Goal: Transaction & Acquisition: Subscribe to service/newsletter

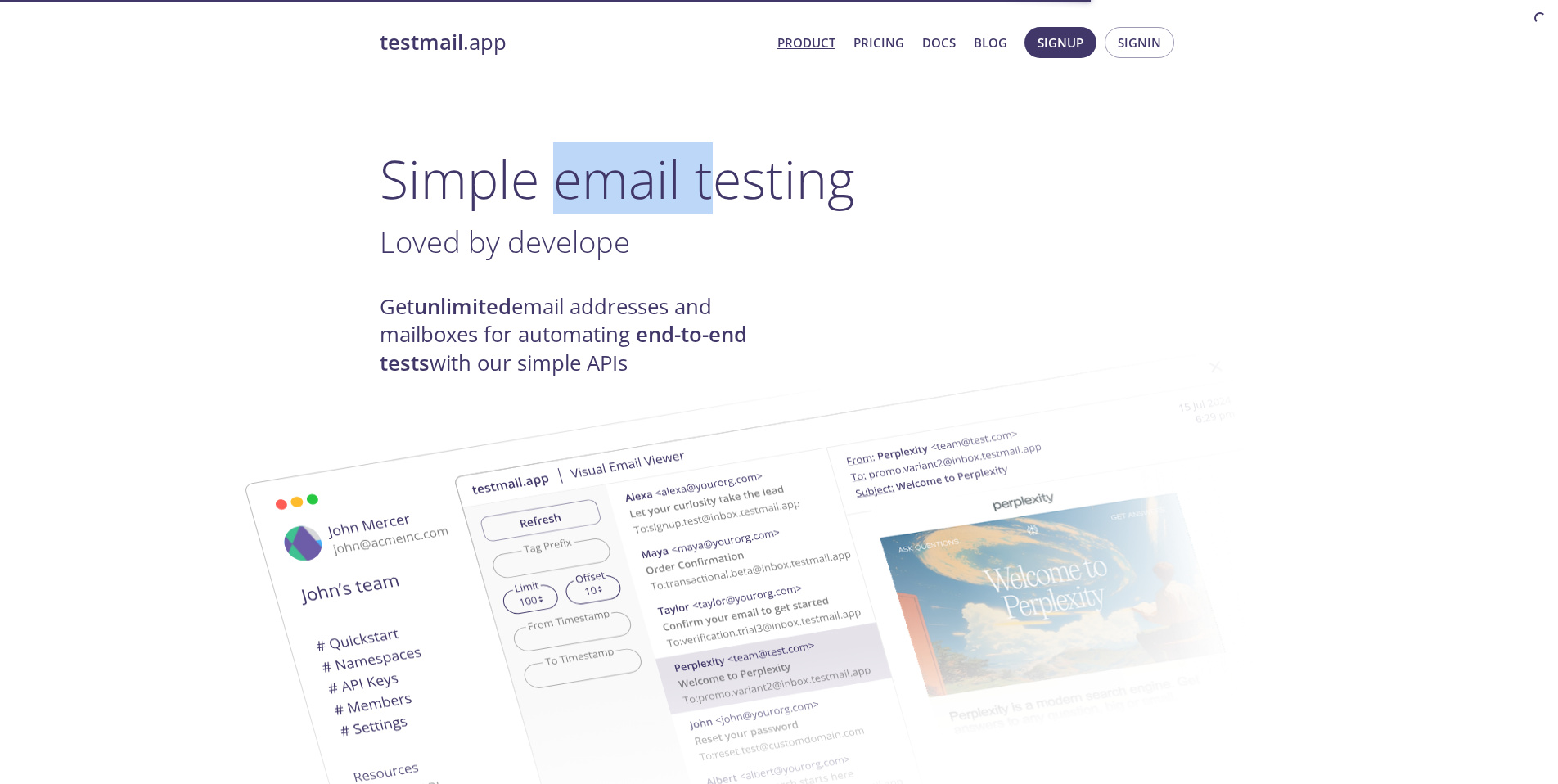
drag, startPoint x: 554, startPoint y: 189, endPoint x: 752, endPoint y: 196, distance: 198.1
click at [734, 195] on h1 "Simple email testing" at bounding box center [778, 178] width 798 height 63
click at [752, 196] on h1 "Simple email testing" at bounding box center [778, 178] width 798 height 63
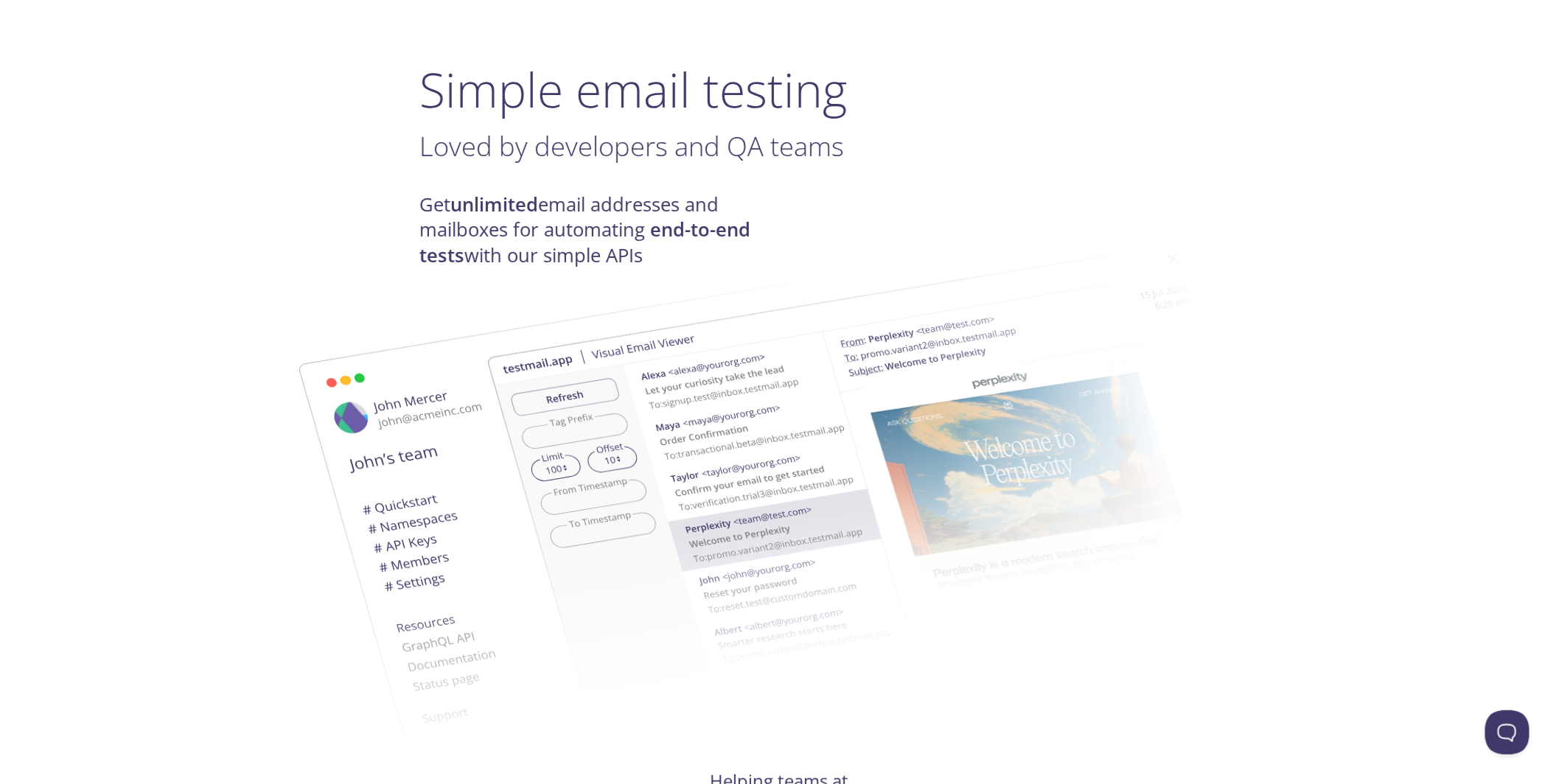
scroll to position [82, 0]
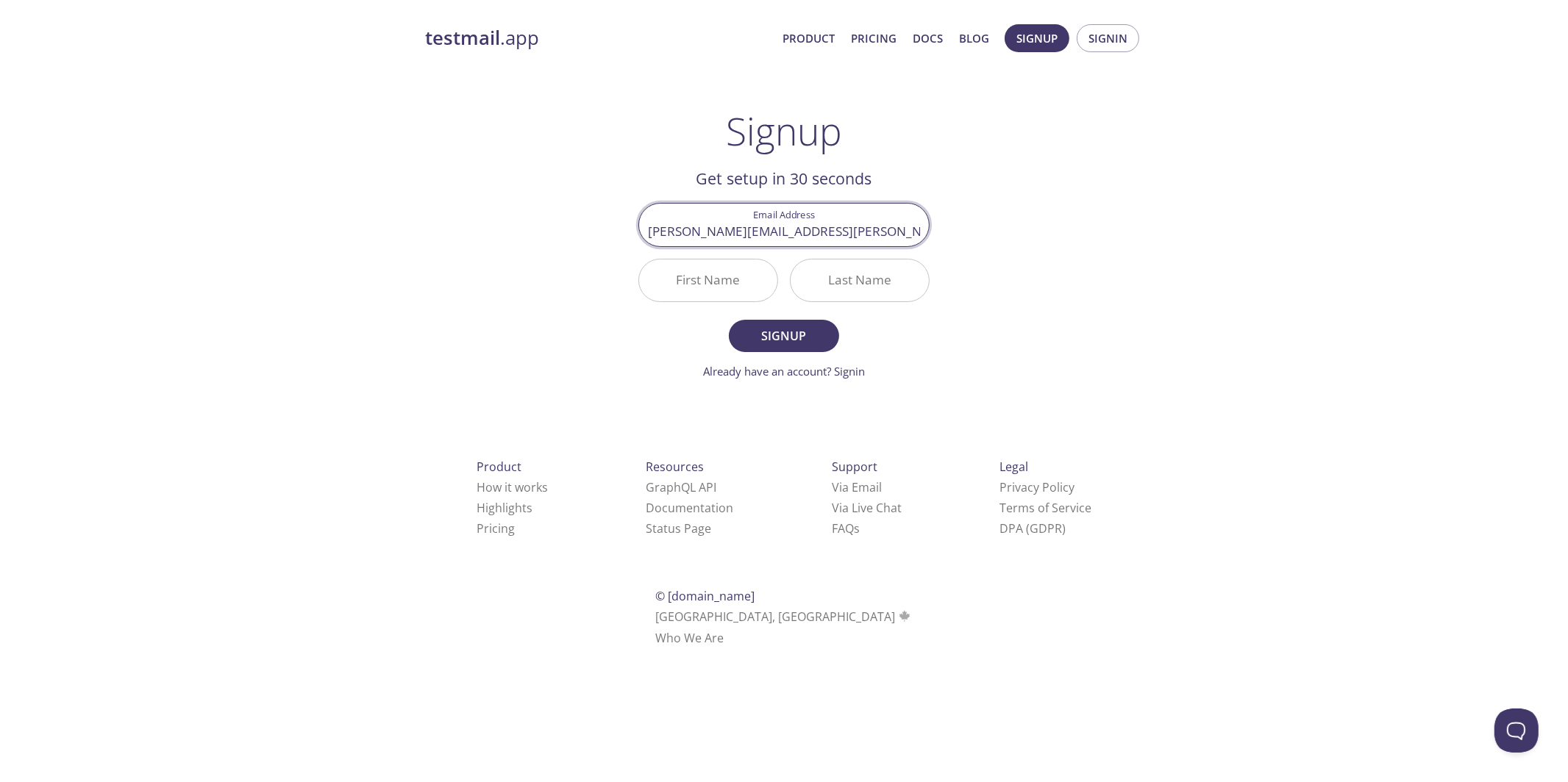
click at [606, 356] on div "testmail .app Product Pricing Docs Blog Signup Signin Signup Get setup in 30 se…" at bounding box center [784, 353] width 753 height 675
click at [796, 345] on span "Signup" at bounding box center [784, 336] width 78 height 21
click at [704, 292] on input "First Name Required" at bounding box center [708, 280] width 138 height 42
type input "[PERSON_NAME]"
type input "Fradin"
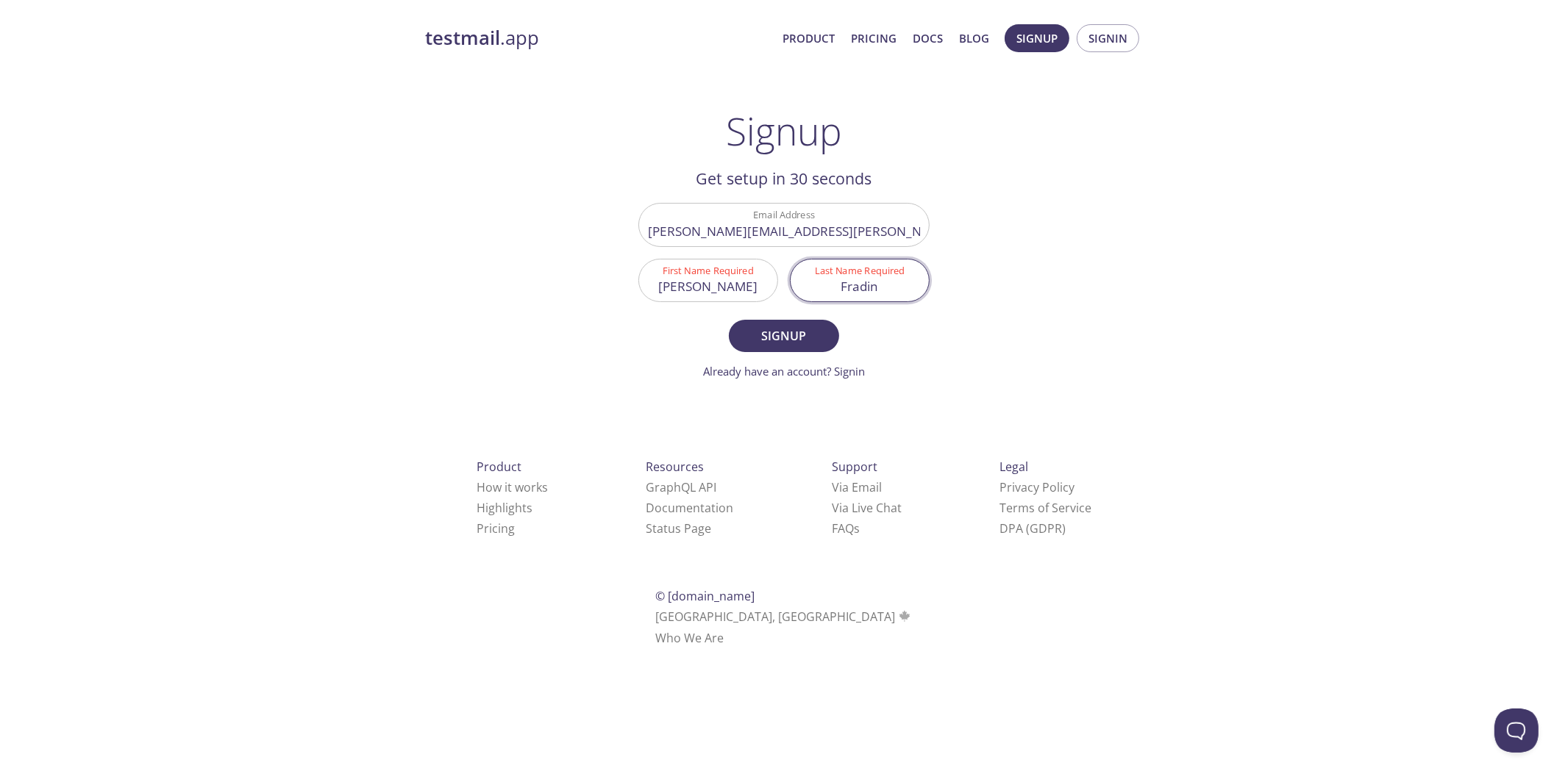
click at [808, 319] on form "Email Address [PERSON_NAME][EMAIL_ADDRESS][PERSON_NAME][DOMAIN_NAME] First Name…" at bounding box center [783, 291] width 291 height 177
click at [829, 326] on button "Signup" at bounding box center [783, 336] width 110 height 32
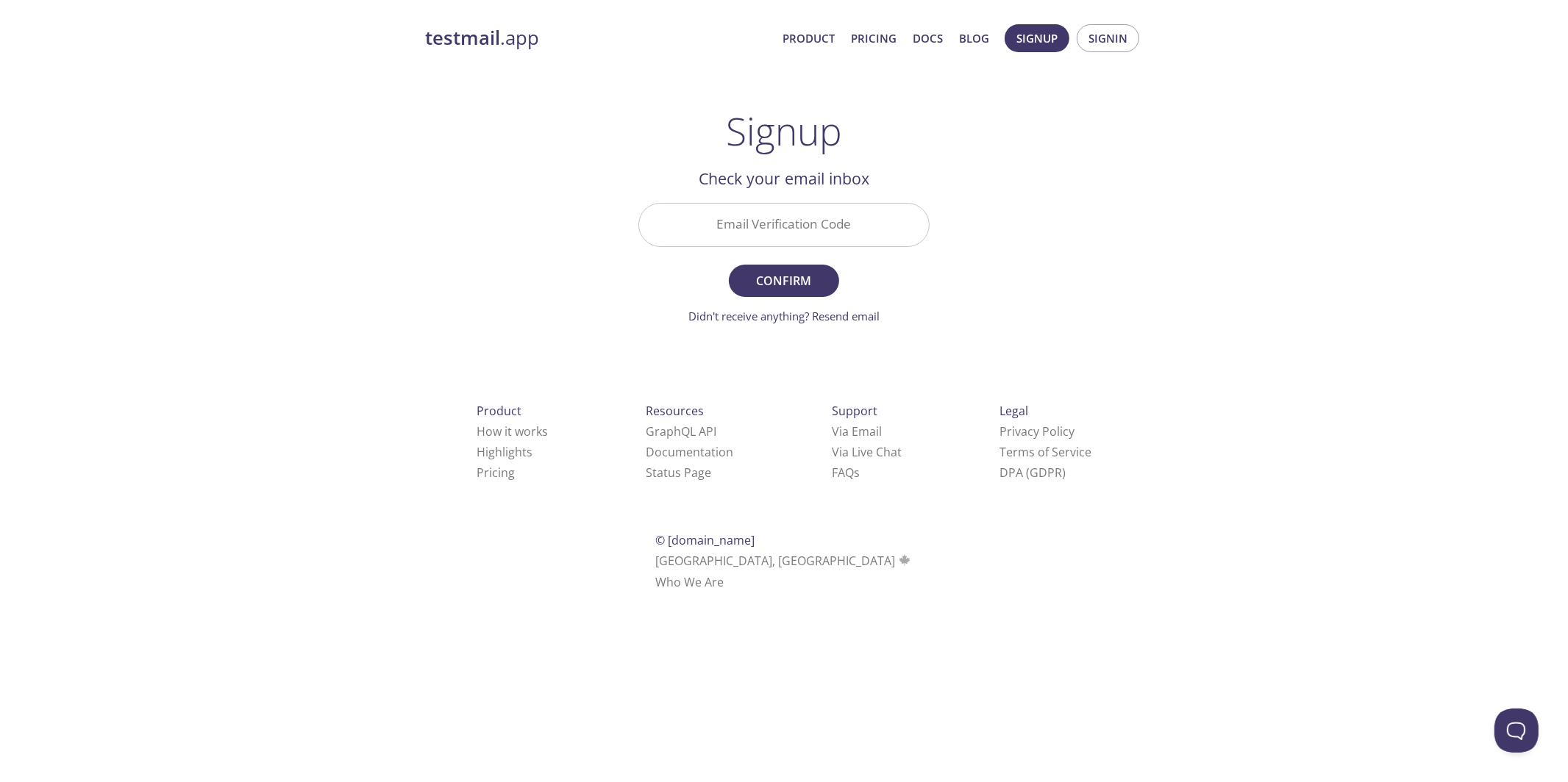
click at [805, 226] on input "Email Verification Code" at bounding box center [783, 224] width 289 height 42
paste input "5FG9YY8"
type input "5FG9YY8"
click at [796, 292] on button "Confirm" at bounding box center [783, 280] width 110 height 32
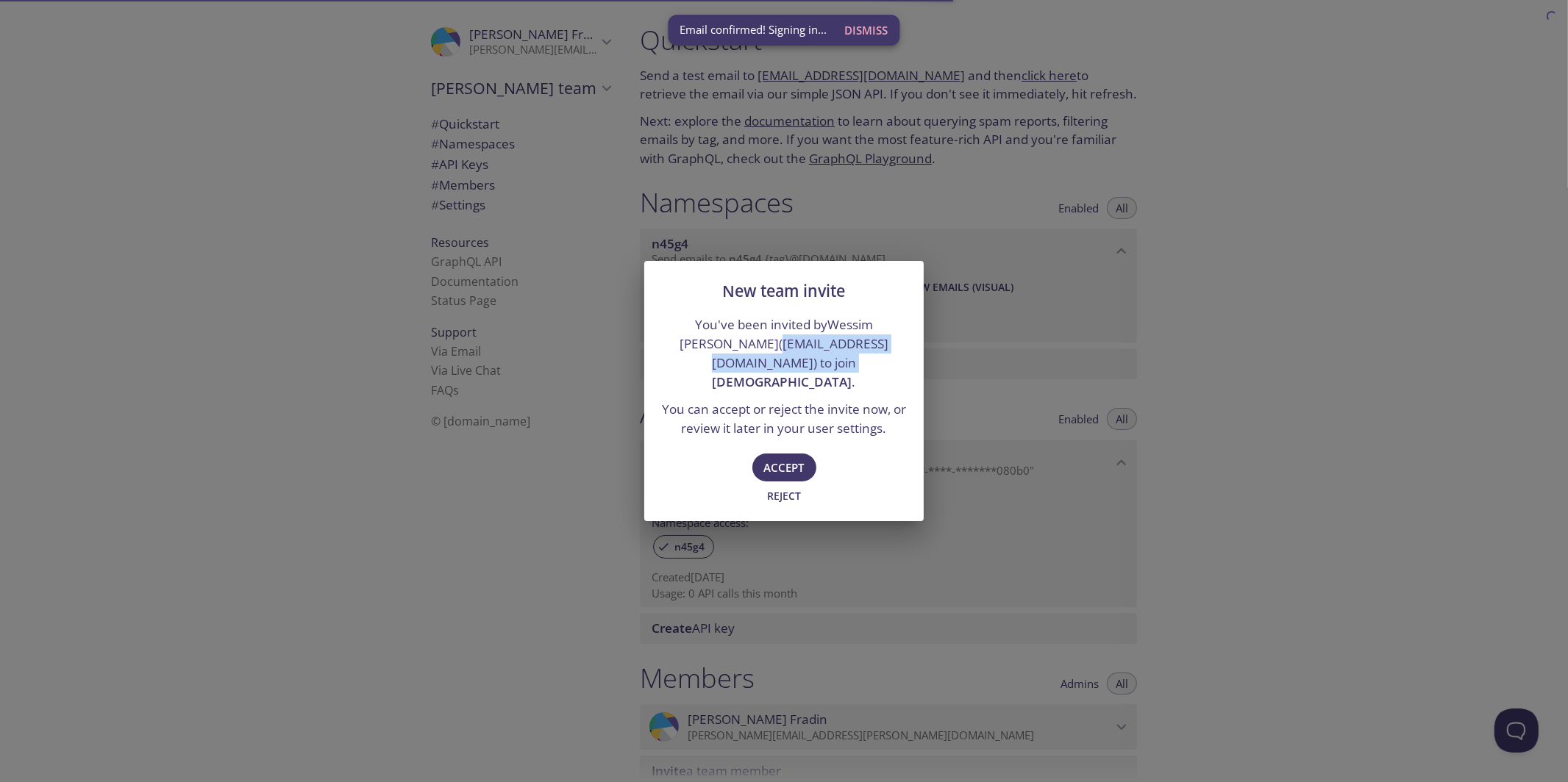
click at [626, 356] on div "New team invite You've been invited by [PERSON_NAME] ( [EMAIL_ADDRESS][DOMAIN_N…" at bounding box center [784, 391] width 1568 height 782
click at [831, 401] on p "You can accept or reject the invite now, or review it later in your user settin…" at bounding box center [784, 418] width 244 height 37
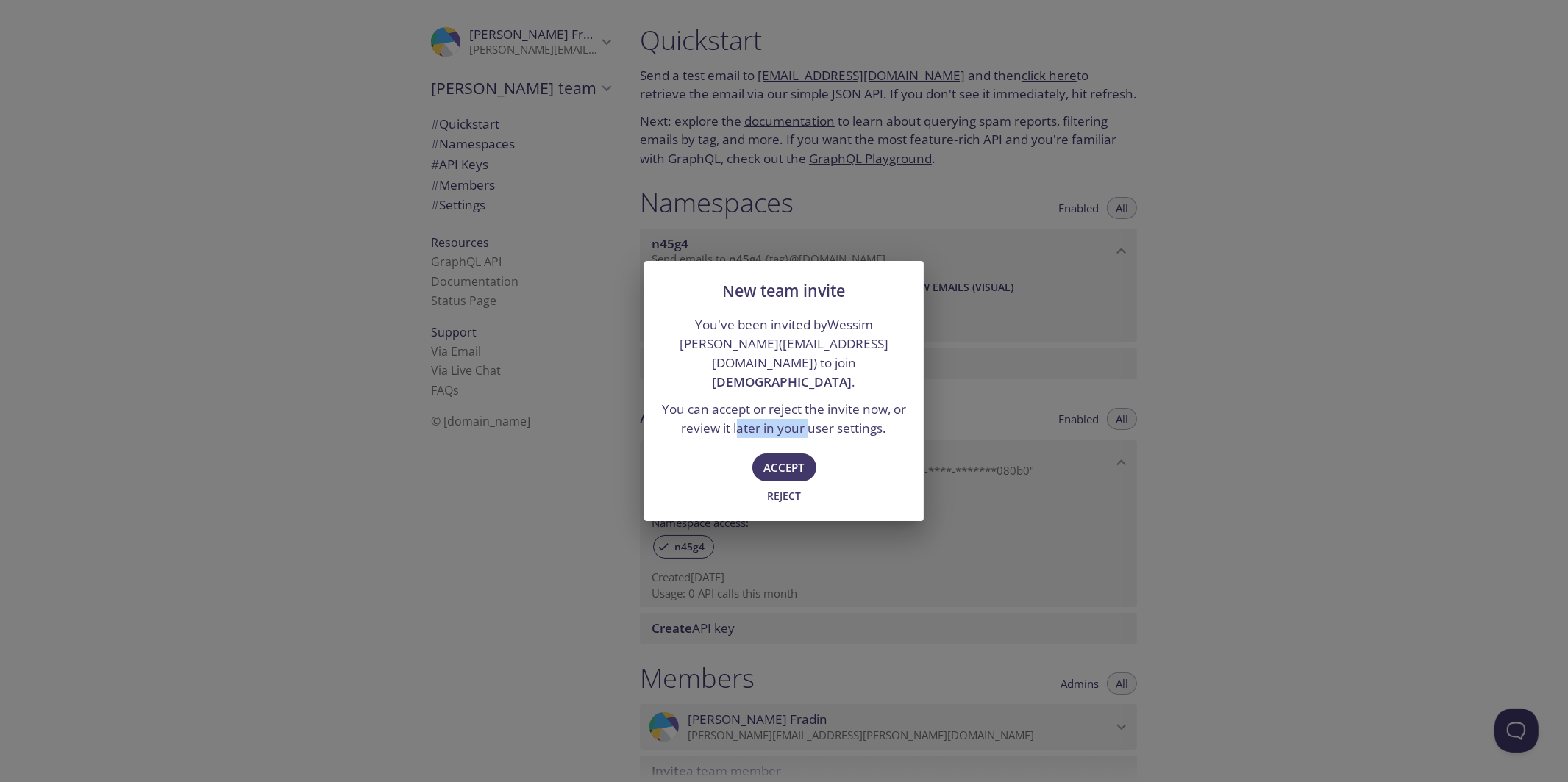
drag, startPoint x: 752, startPoint y: 410, endPoint x: 818, endPoint y: 412, distance: 66.0
click at [818, 412] on p "You can accept or reject the invite now, or review it later in your user settin…" at bounding box center [784, 418] width 244 height 37
click at [771, 460] on span "Accept" at bounding box center [784, 467] width 40 height 19
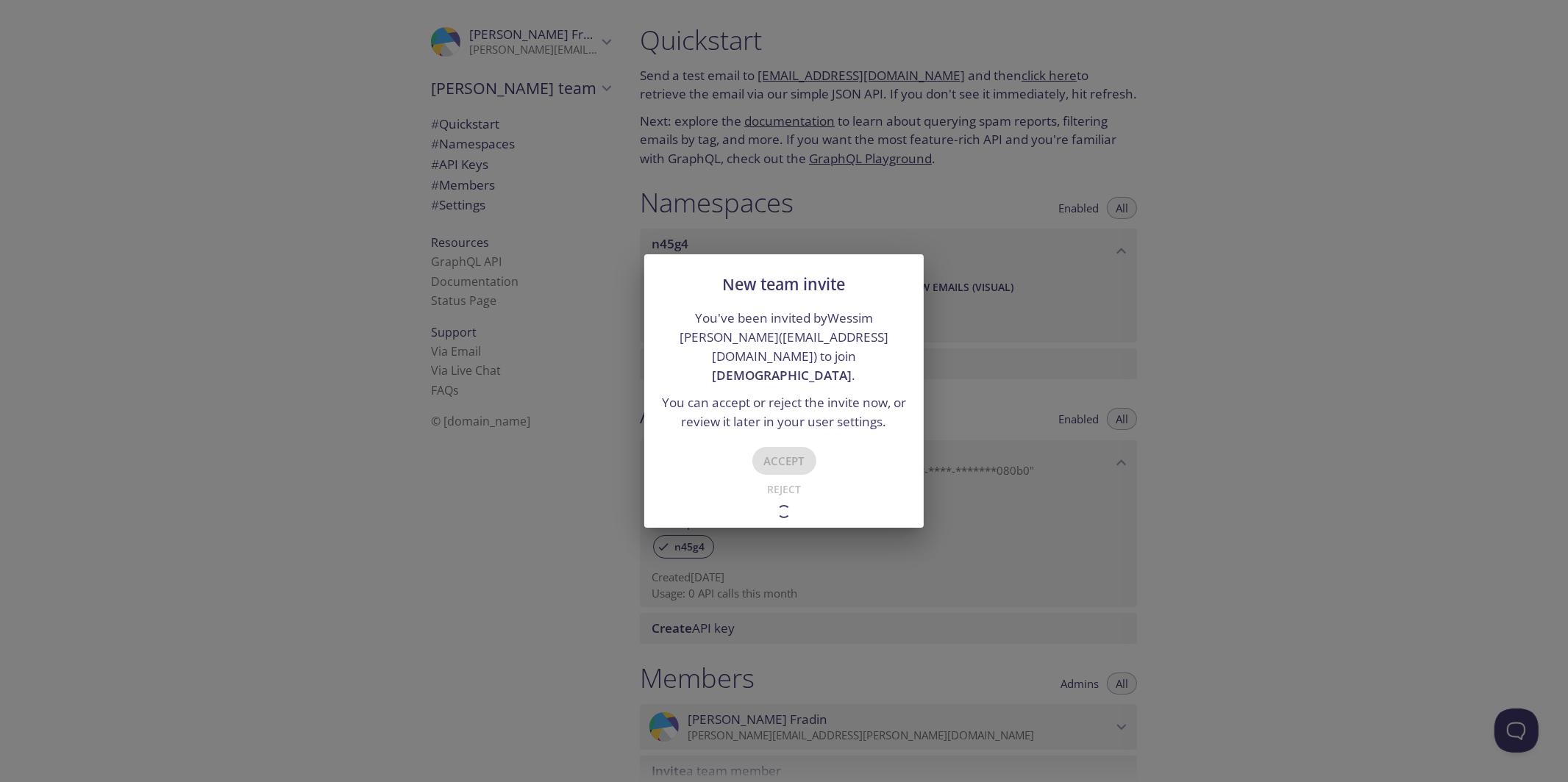
type input "[DEMOGRAPHIC_DATA]"
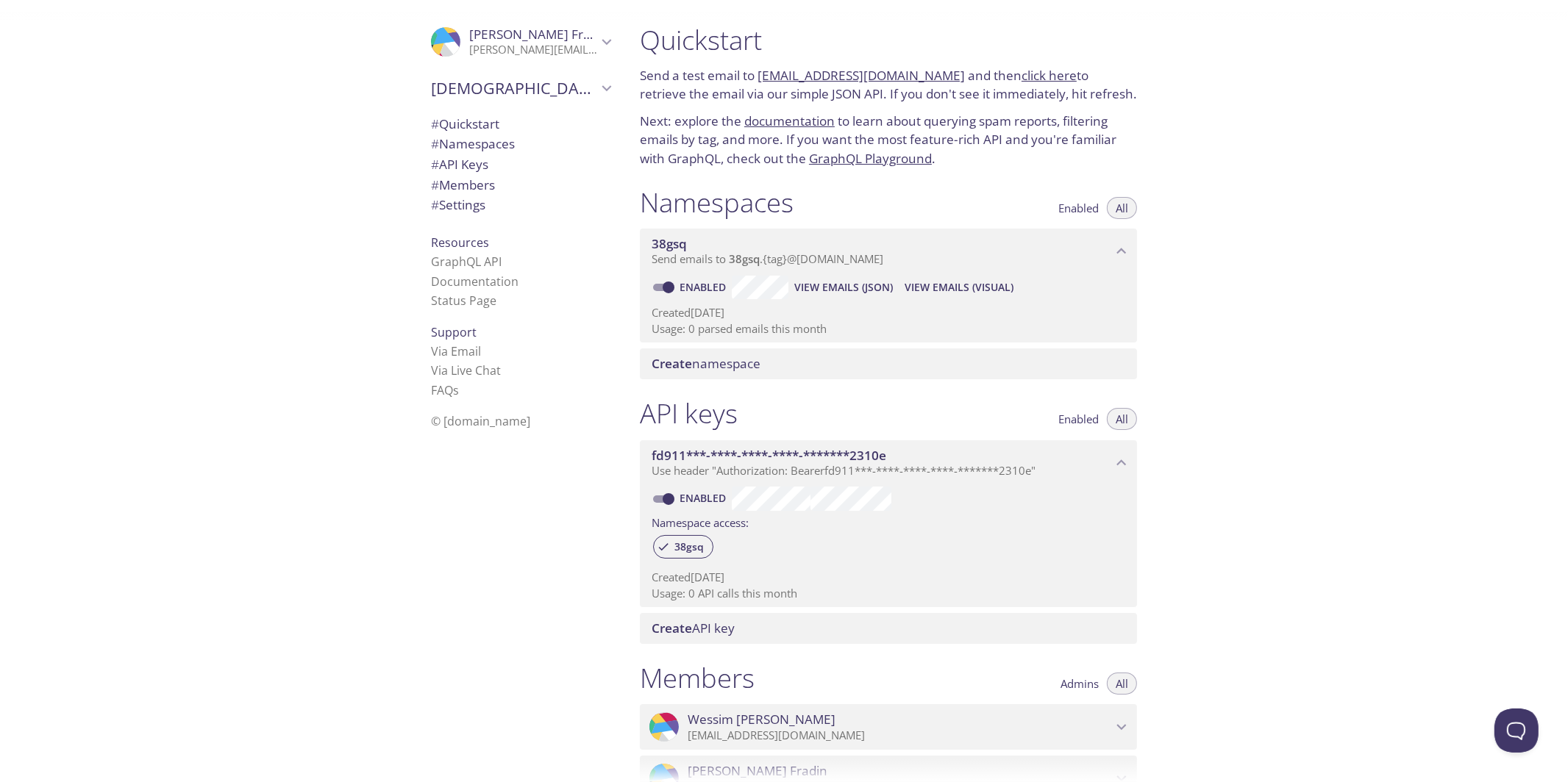
click at [1371, 380] on div "Quickstart Send a test email to [EMAIL_ADDRESS][DOMAIN_NAME] and then click her…" at bounding box center [1098, 391] width 940 height 782
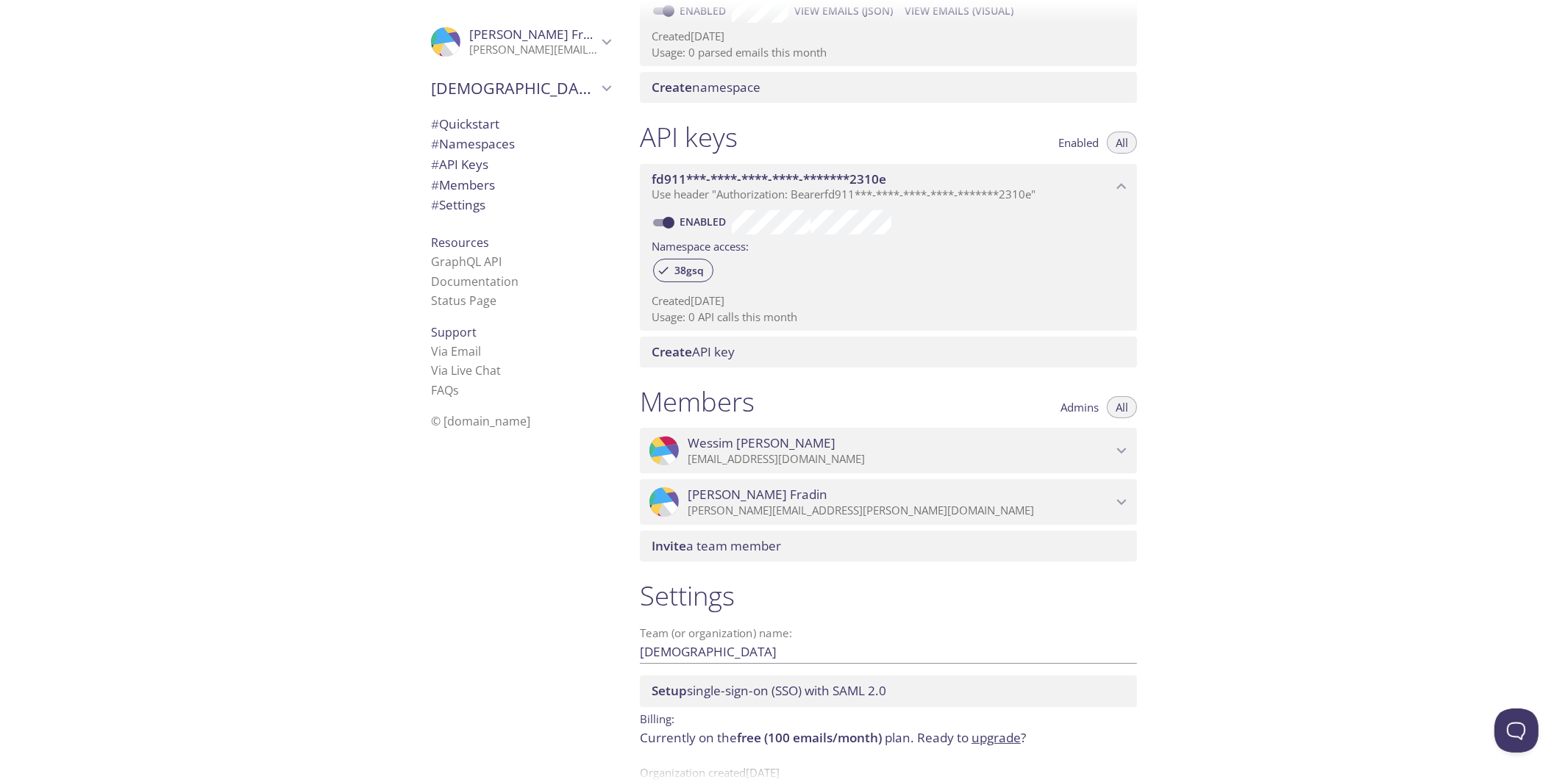
scroll to position [313, 0]
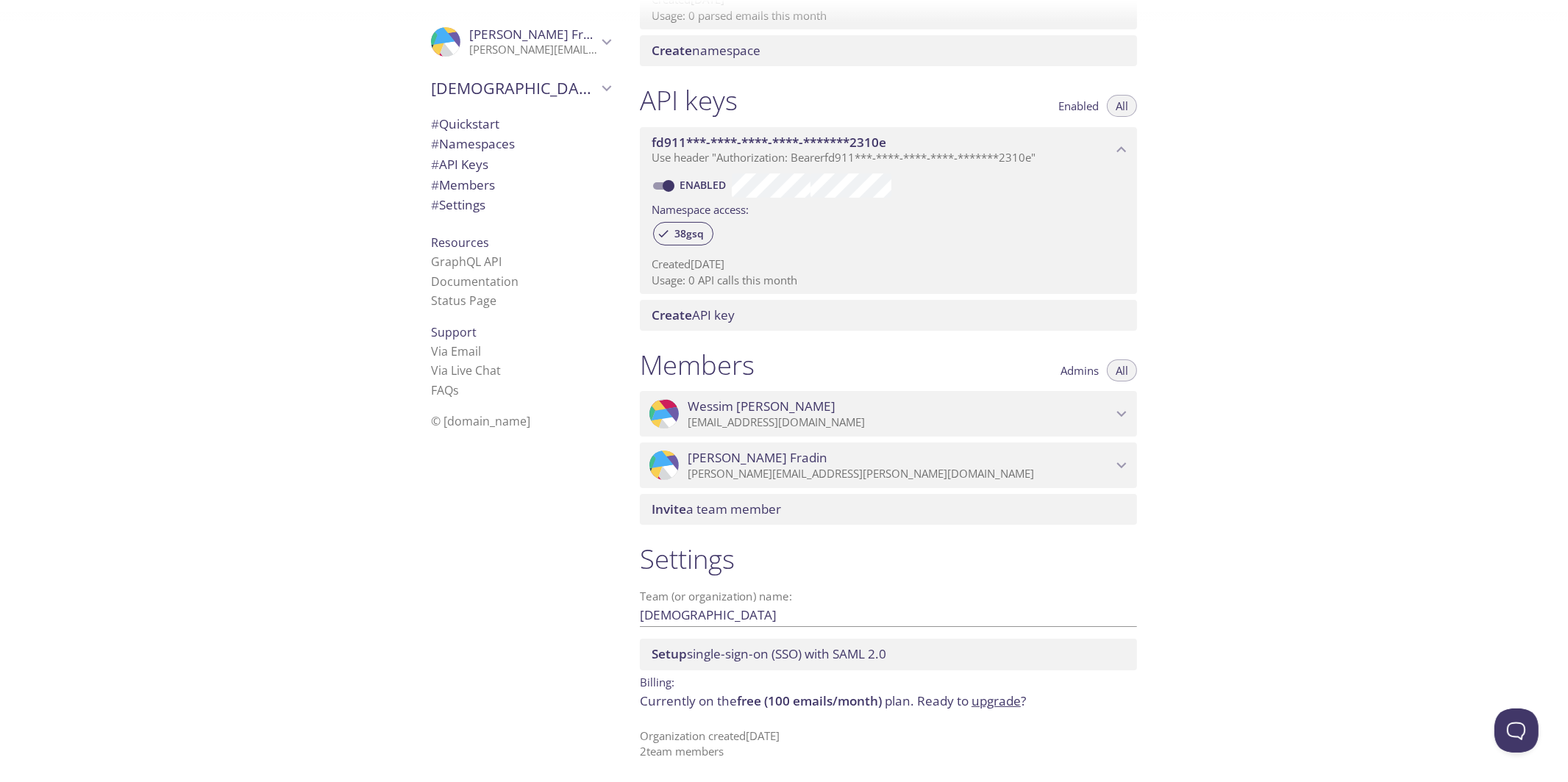
click at [1123, 465] on icon "Thomas Fradin" at bounding box center [1122, 464] width 10 height 6
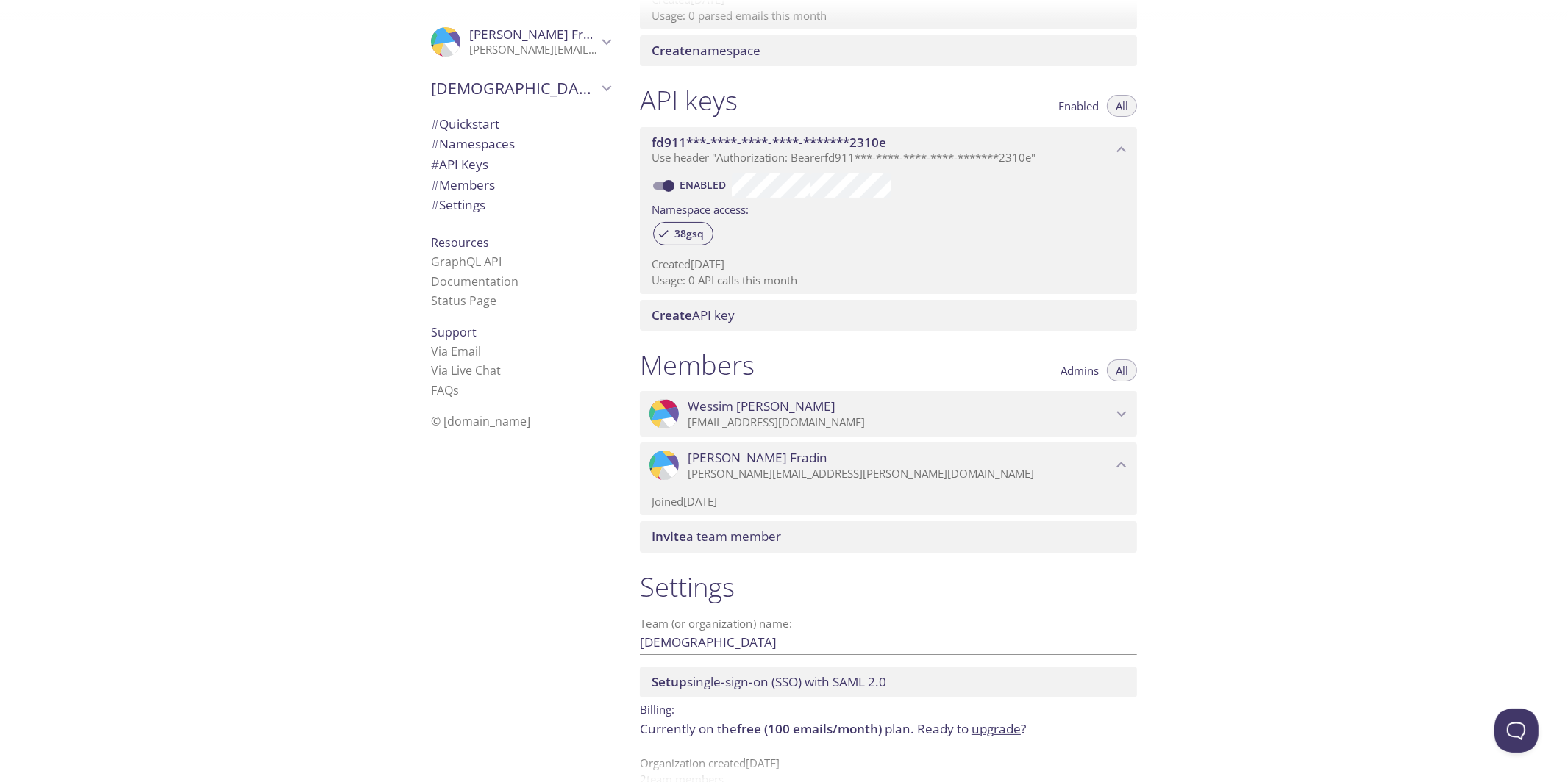
click at [1123, 406] on icon "Wessim Harmel" at bounding box center [1122, 414] width 19 height 19
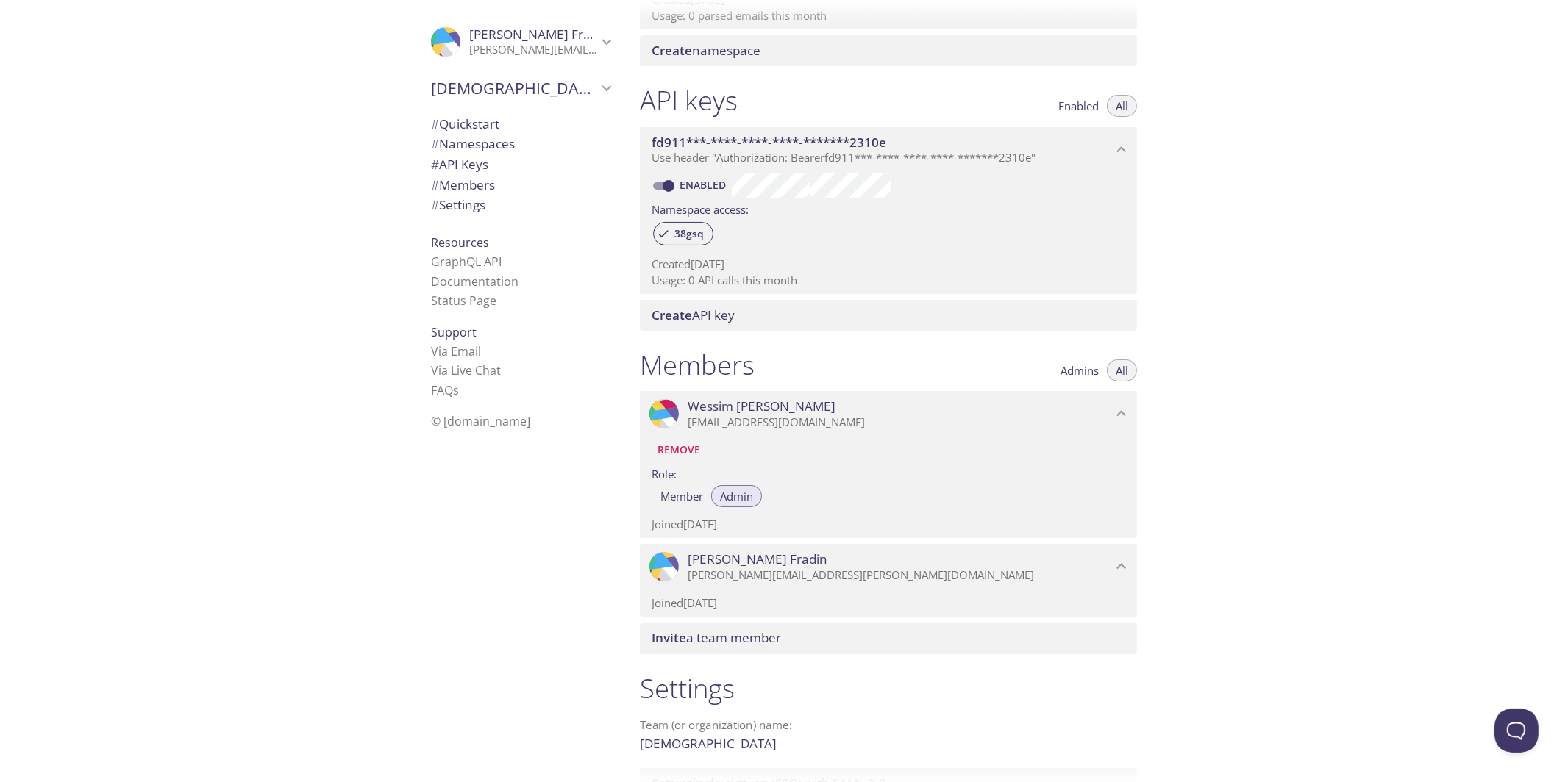
click at [1316, 402] on div "Quickstart Send a test email to [EMAIL_ADDRESS][DOMAIN_NAME] and then click her…" at bounding box center [1098, 391] width 940 height 782
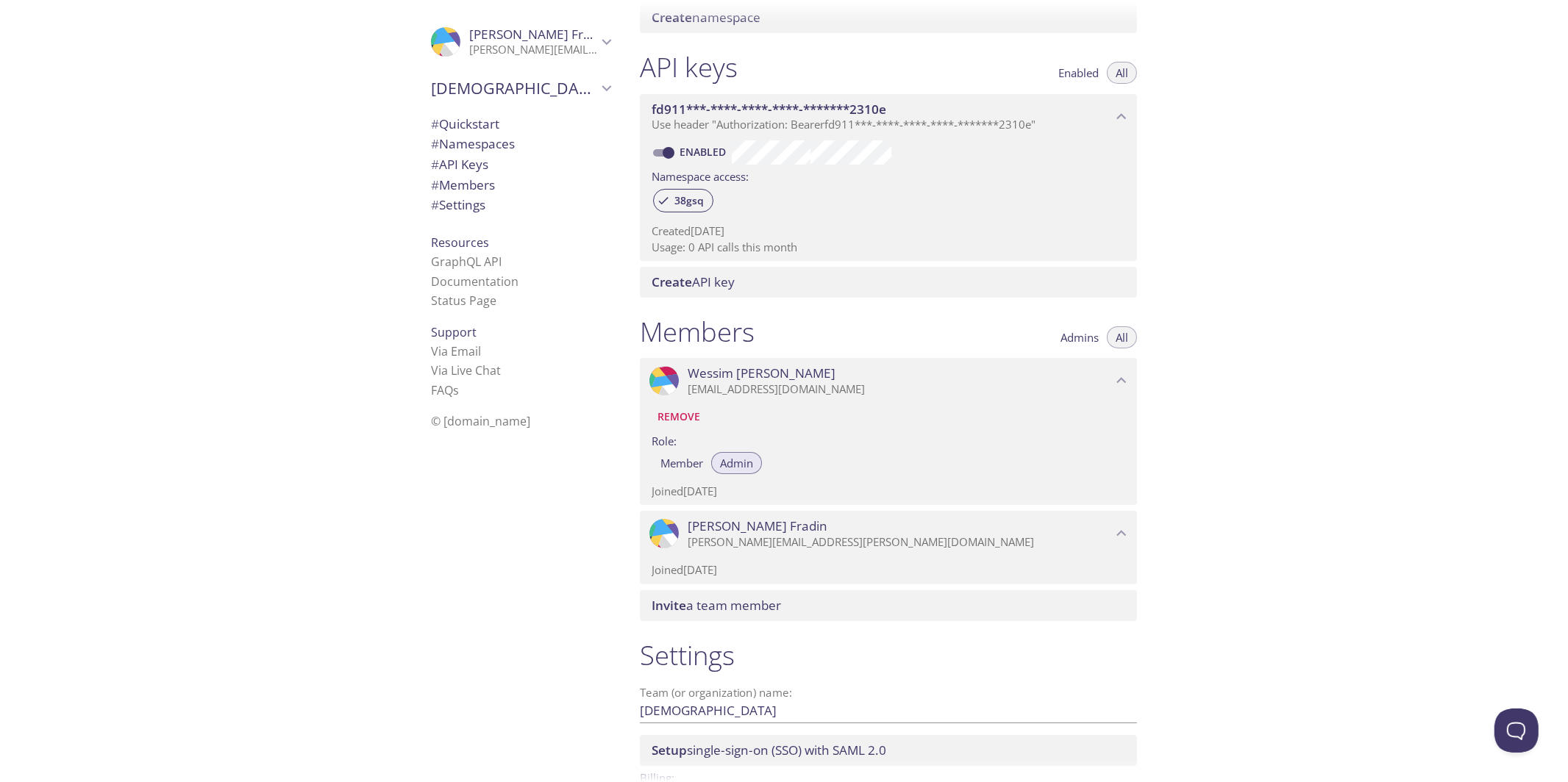
scroll to position [442, 0]
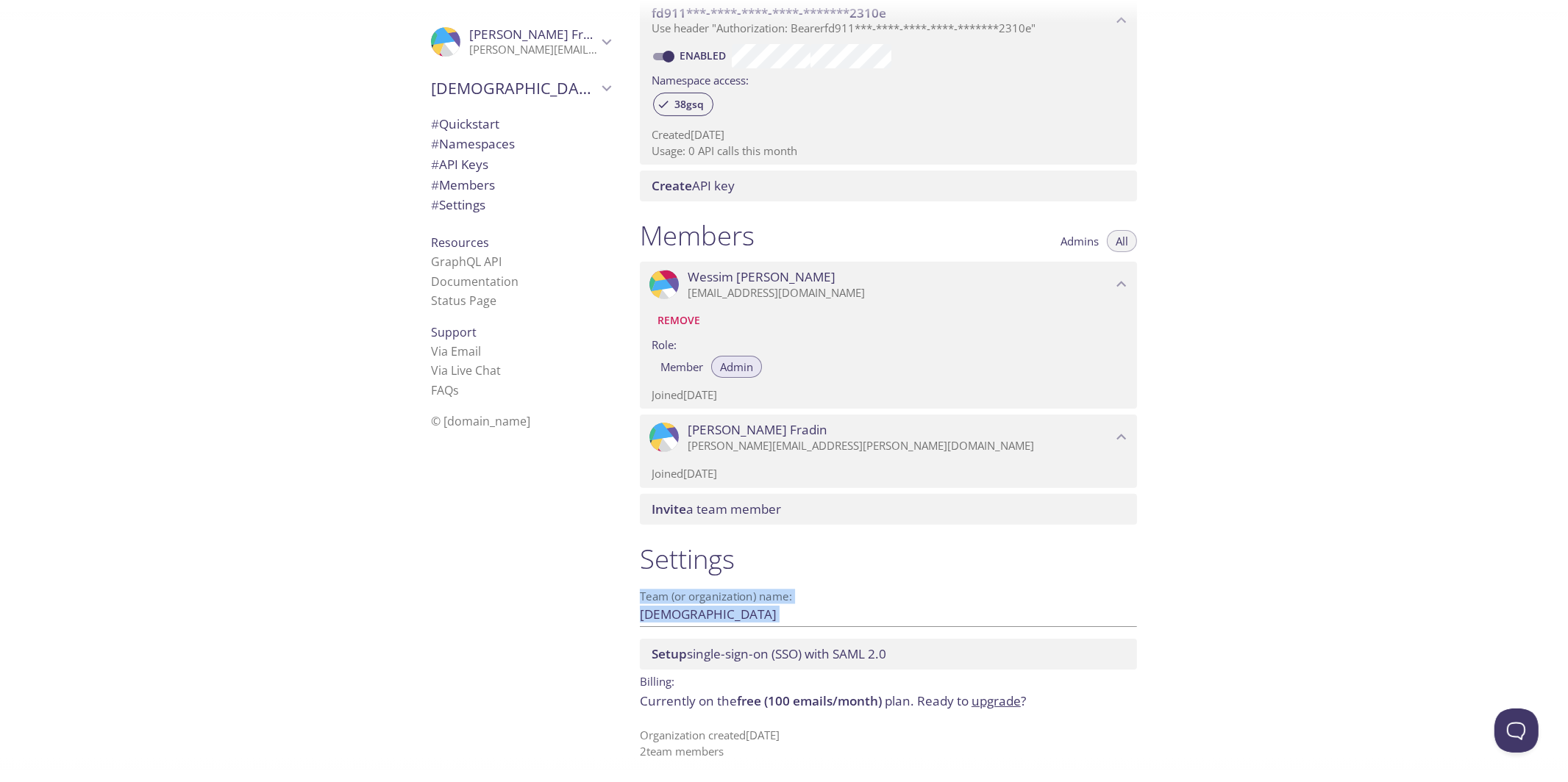
drag, startPoint x: 1314, startPoint y: 631, endPoint x: 1285, endPoint y: 564, distance: 73.0
click at [1291, 414] on div "Quickstart Send a test email to [EMAIL_ADDRESS][DOMAIN_NAME] and then click her…" at bounding box center [1098, 391] width 940 height 782
click at [1281, 598] on div "Quickstart Send a test email to [EMAIL_ADDRESS][DOMAIN_NAME] and then click her…" at bounding box center [1098, 391] width 940 height 782
drag, startPoint x: 702, startPoint y: 698, endPoint x: 833, endPoint y: 685, distance: 131.6
click at [833, 685] on div "Billing: Currently on the free (100 emails/month) plan. Ready to upgrade ?" at bounding box center [888, 689] width 497 height 40
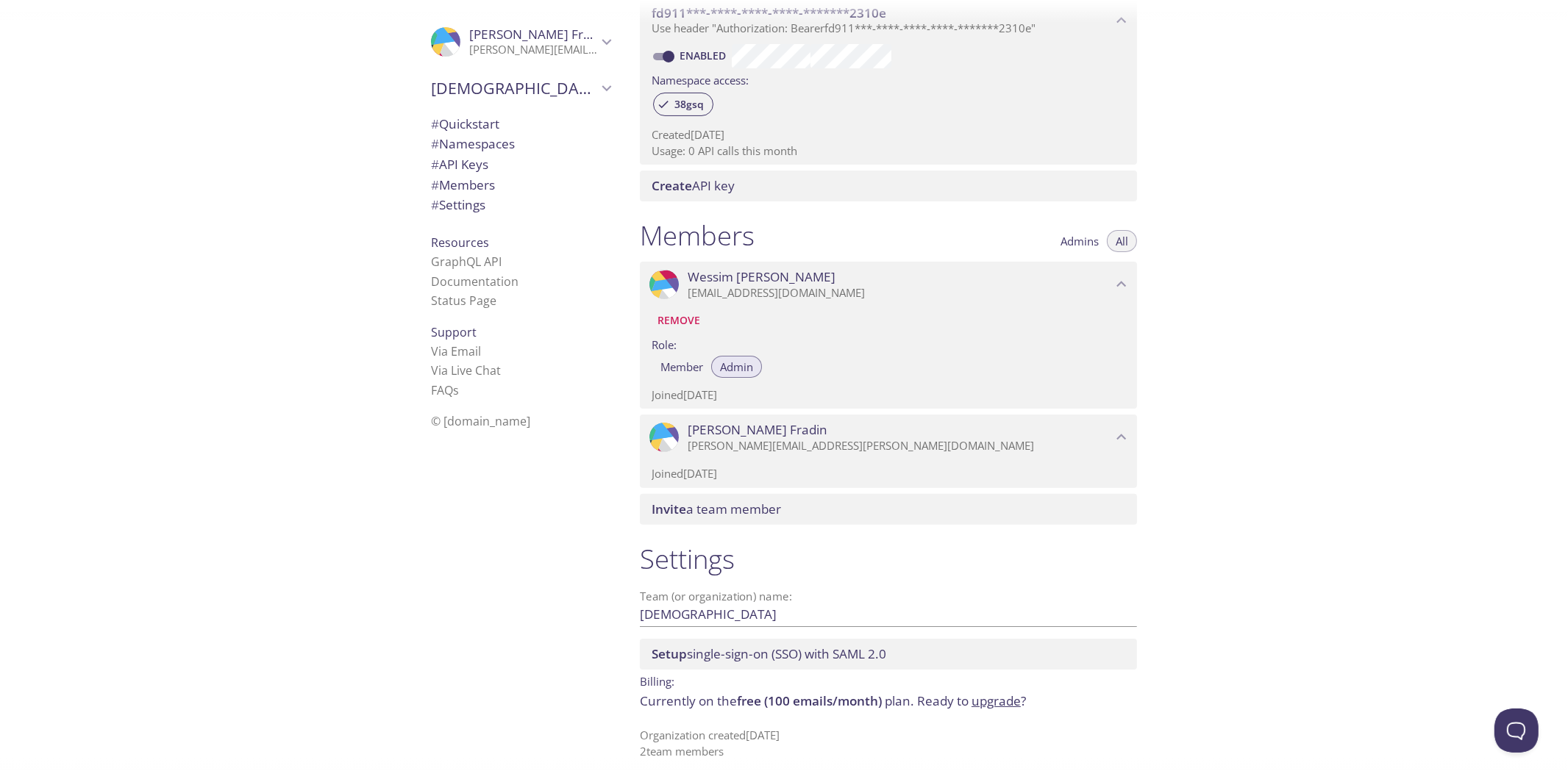
click at [808, 702] on span "free (100 emails/month)" at bounding box center [809, 700] width 145 height 17
click at [795, 701] on span "free (100 emails/month)" at bounding box center [809, 700] width 145 height 17
click at [783, 701] on span "free (100 emails/month)" at bounding box center [809, 700] width 145 height 17
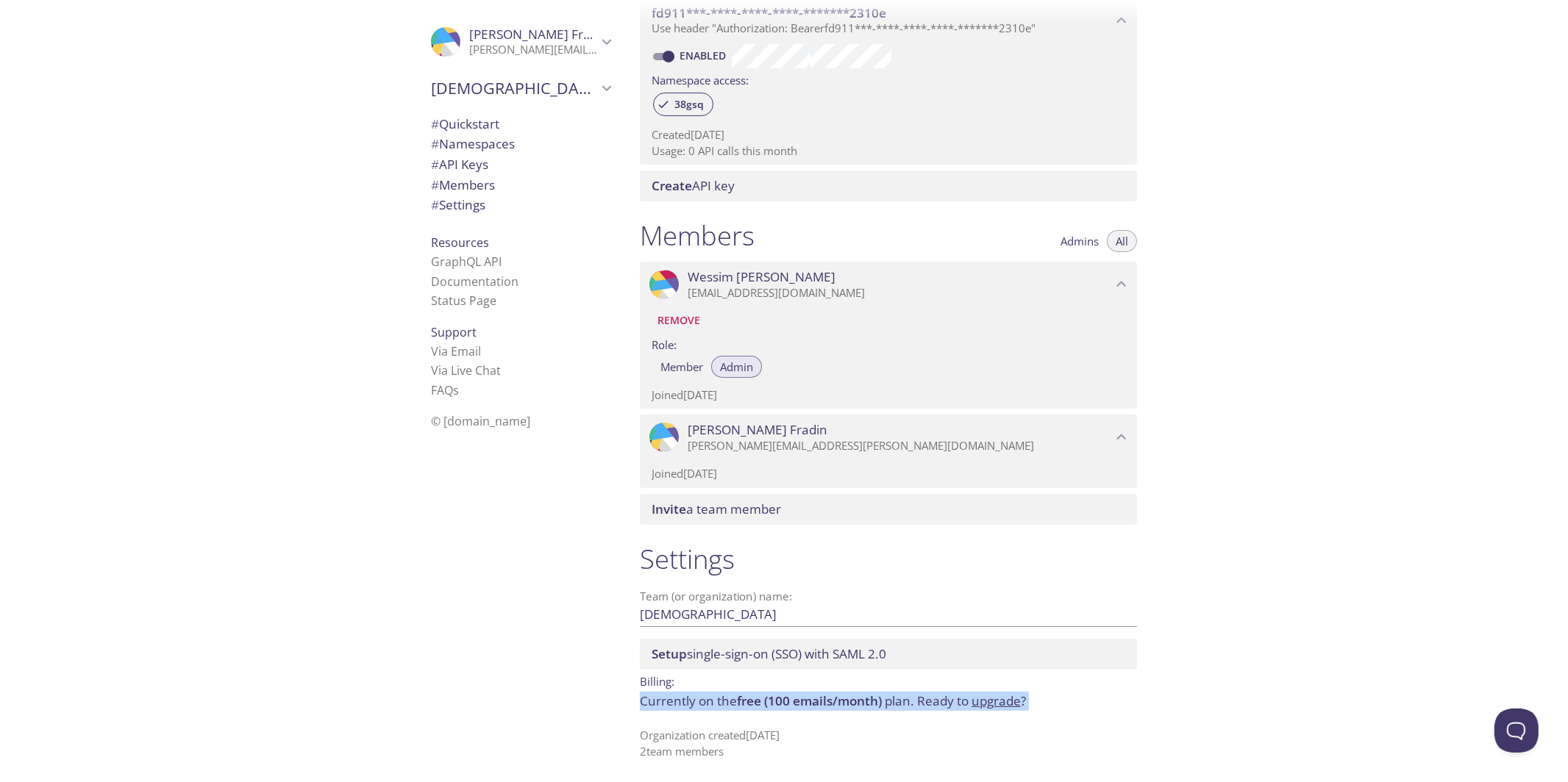
click at [868, 696] on span "free (100 emails/month)" at bounding box center [809, 700] width 145 height 17
drag, startPoint x: 889, startPoint y: 706, endPoint x: 725, endPoint y: 706, distance: 164.0
click at [725, 706] on p "Currently on the free (100 emails/month) plan. Ready to upgrade ?" at bounding box center [888, 701] width 497 height 19
click at [825, 700] on span "free (100 emails/month)" at bounding box center [809, 700] width 145 height 17
click at [826, 700] on span "free (100 emails/month)" at bounding box center [809, 700] width 145 height 17
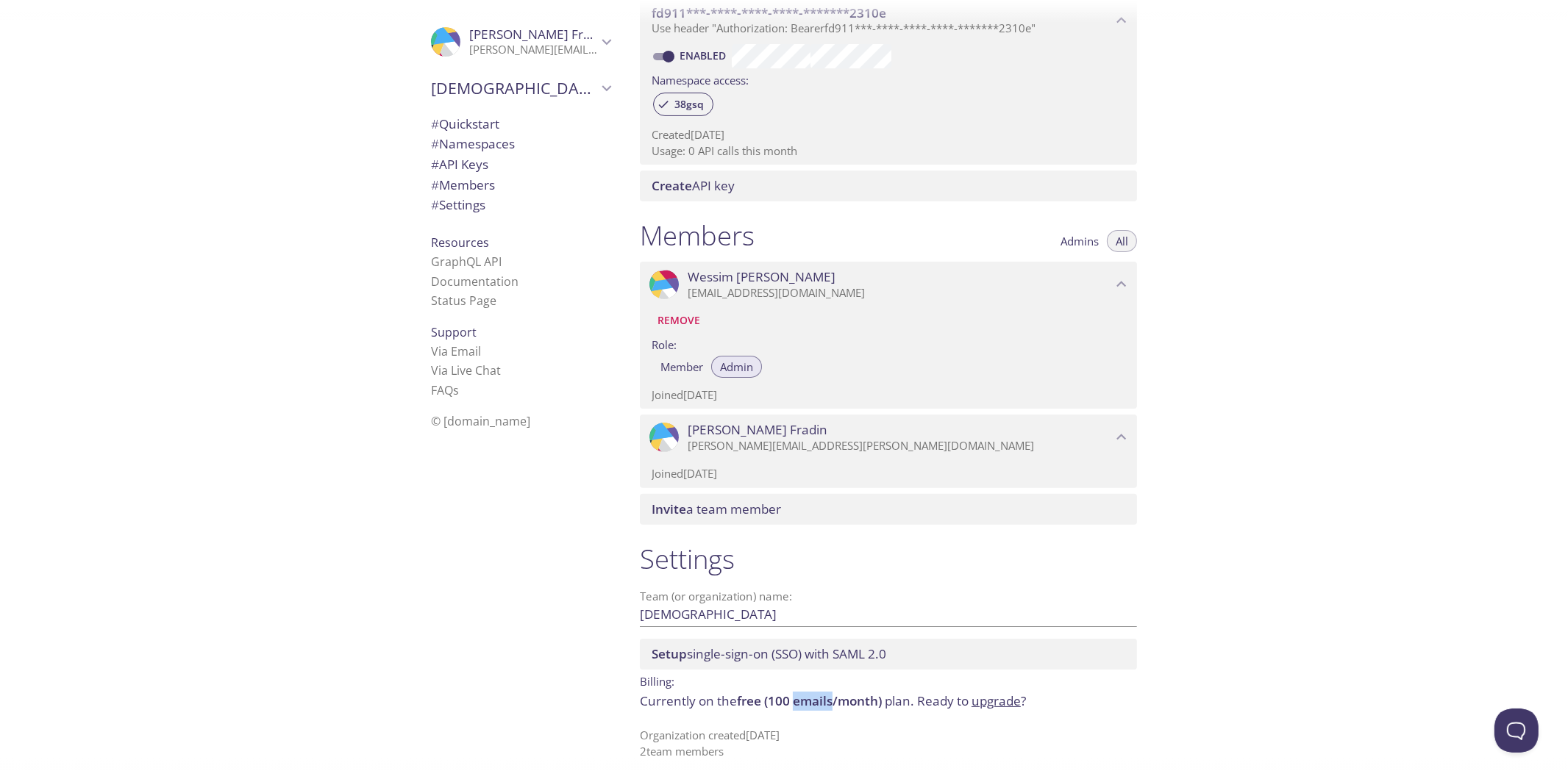
drag, startPoint x: 826, startPoint y: 700, endPoint x: 808, endPoint y: 706, distance: 19.0
click at [829, 700] on span "free (100 emails/month)" at bounding box center [809, 700] width 145 height 17
click at [774, 706] on span "free (100 emails/month)" at bounding box center [809, 700] width 145 height 17
drag, startPoint x: 721, startPoint y: 708, endPoint x: 833, endPoint y: 696, distance: 112.6
click at [833, 696] on p "Currently on the free (100 emails/month) plan. Ready to upgrade ?" at bounding box center [888, 701] width 497 height 19
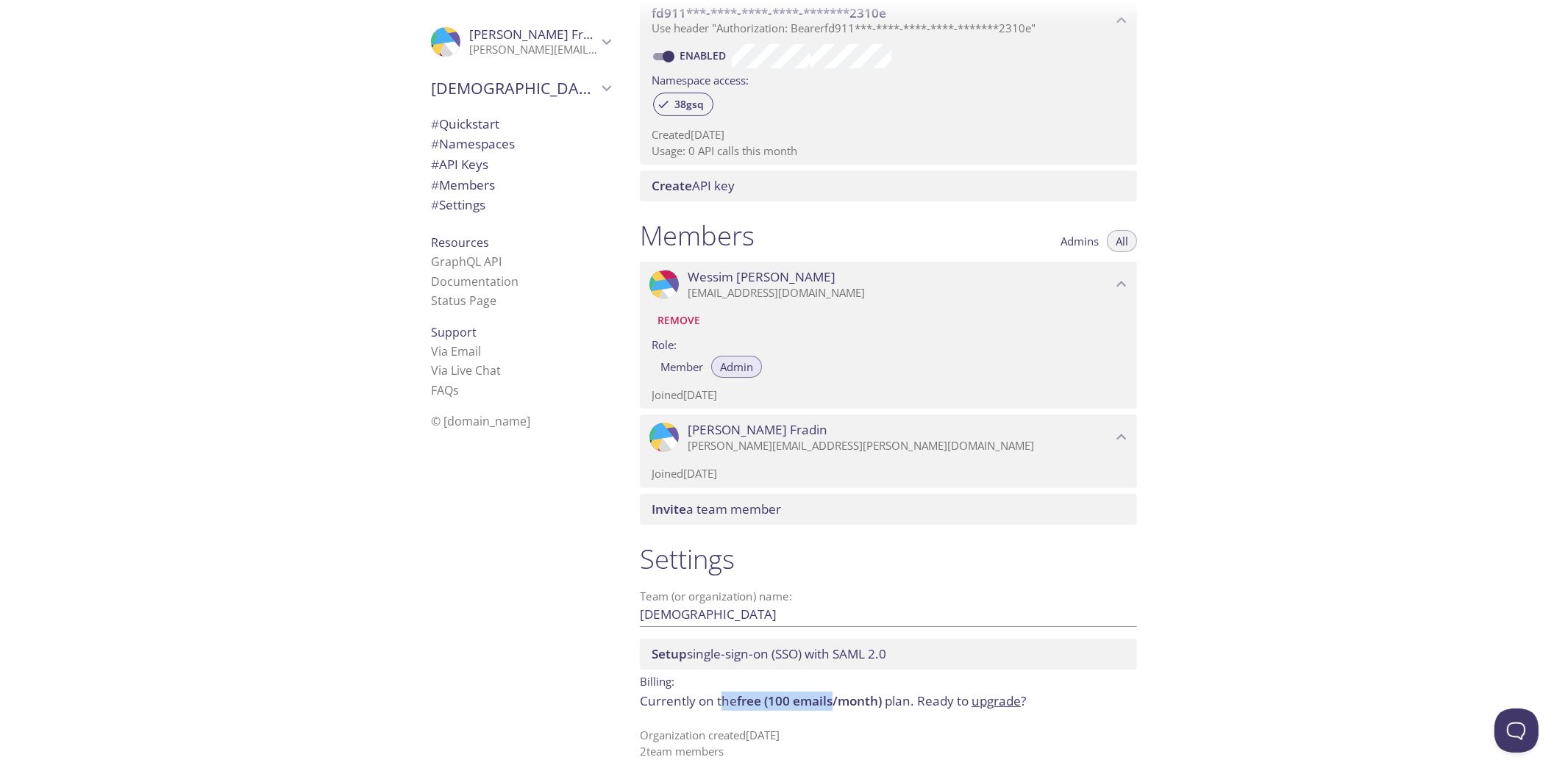
click at [833, 696] on span "free (100 emails/month)" at bounding box center [809, 700] width 145 height 17
drag, startPoint x: 727, startPoint y: 700, endPoint x: 804, endPoint y: 709, distance: 77.5
click at [804, 709] on div "Settings Team (or organization) name: Zenchef Save Setup single-sign-on (SSO) w…" at bounding box center [888, 650] width 521 height 235
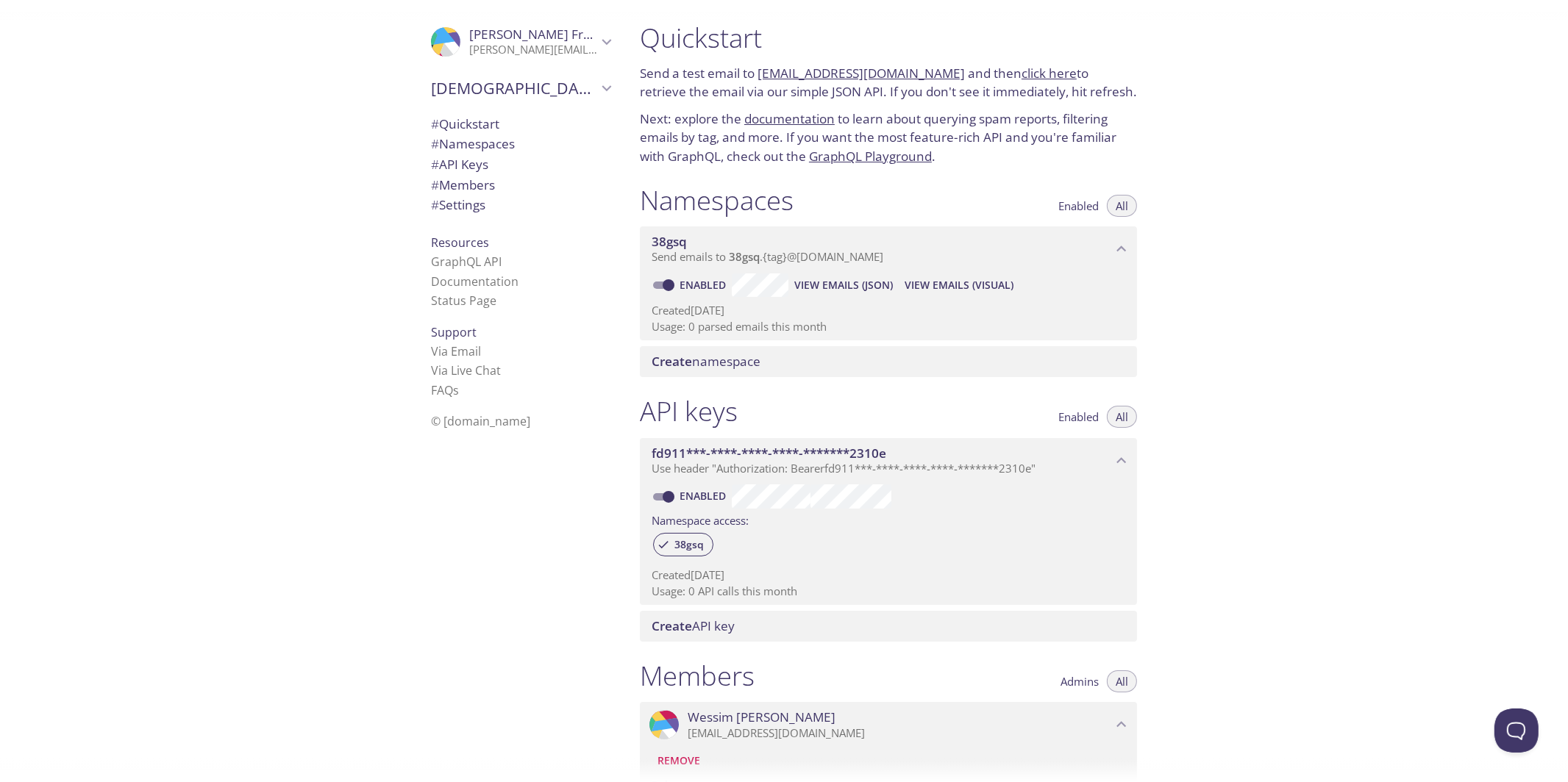
scroll to position [0, 0]
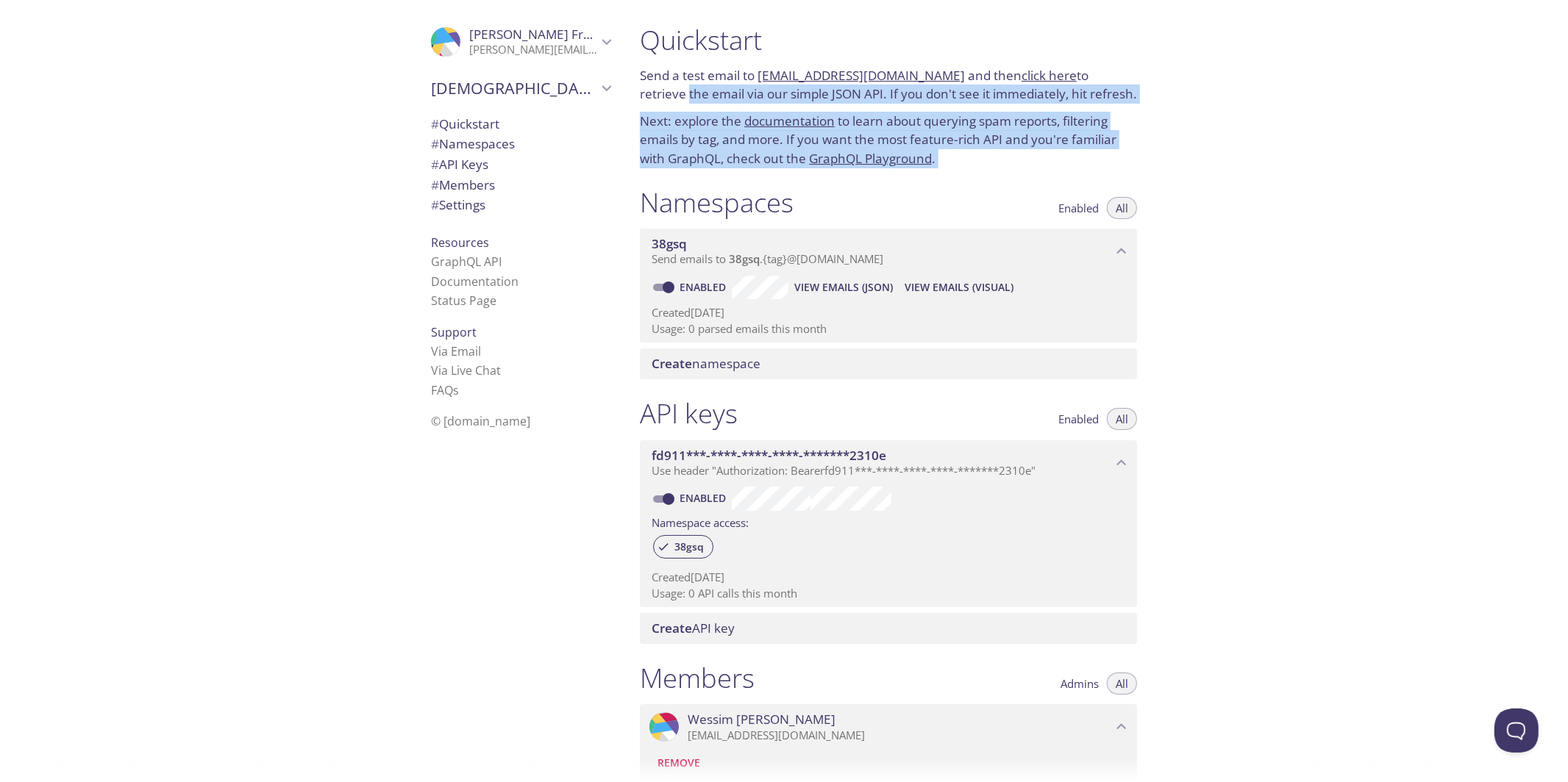
drag, startPoint x: 1251, startPoint y: 177, endPoint x: 1241, endPoint y: 92, distance: 85.6
click at [1245, 81] on div "Quickstart Send a test email to [EMAIL_ADDRESS][DOMAIN_NAME] and then click her…" at bounding box center [1098, 391] width 940 height 782
click at [1231, 174] on div "Quickstart Send a test email to [EMAIL_ADDRESS][DOMAIN_NAME] and then click her…" at bounding box center [1098, 391] width 940 height 782
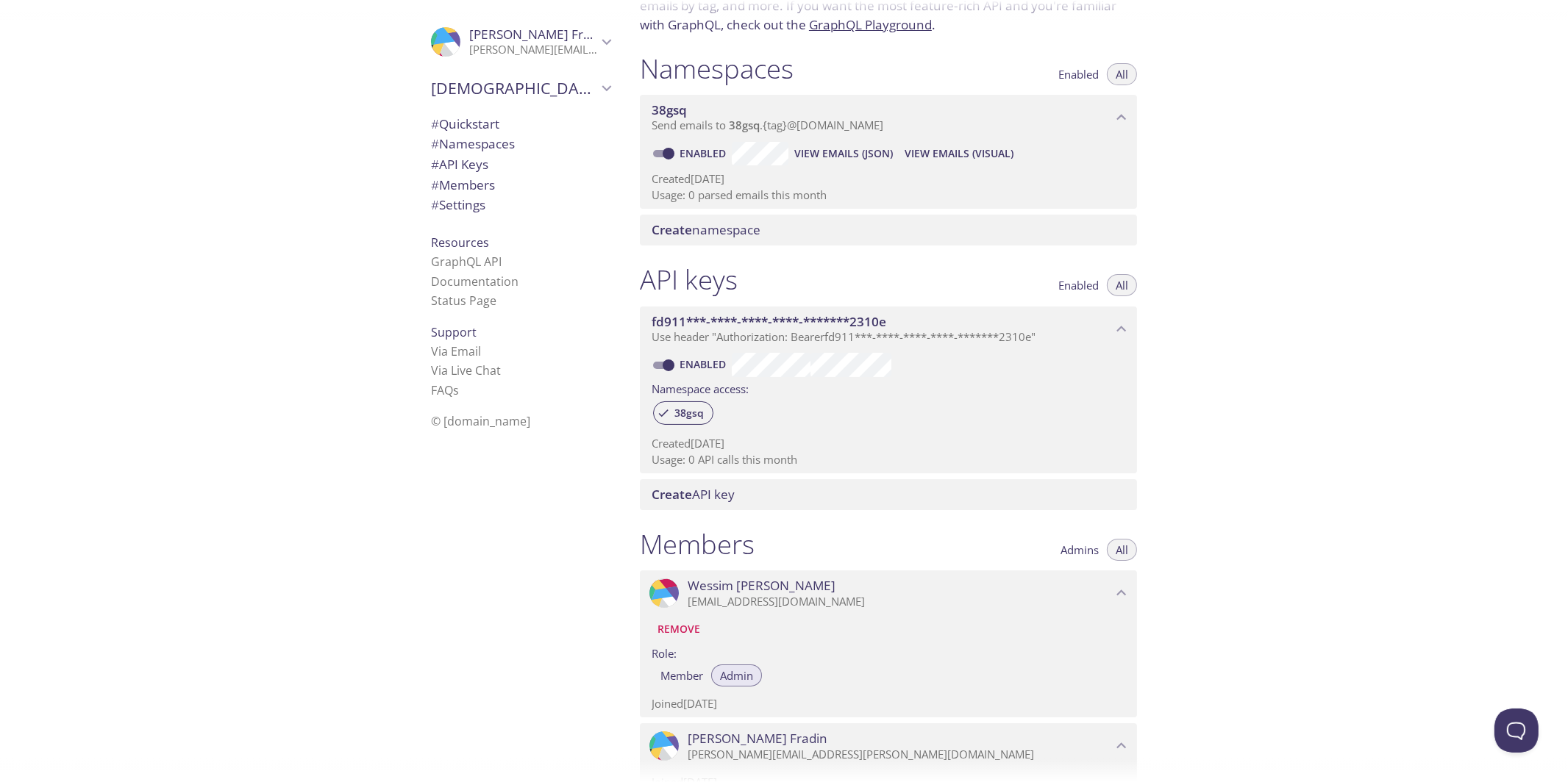
scroll to position [442, 0]
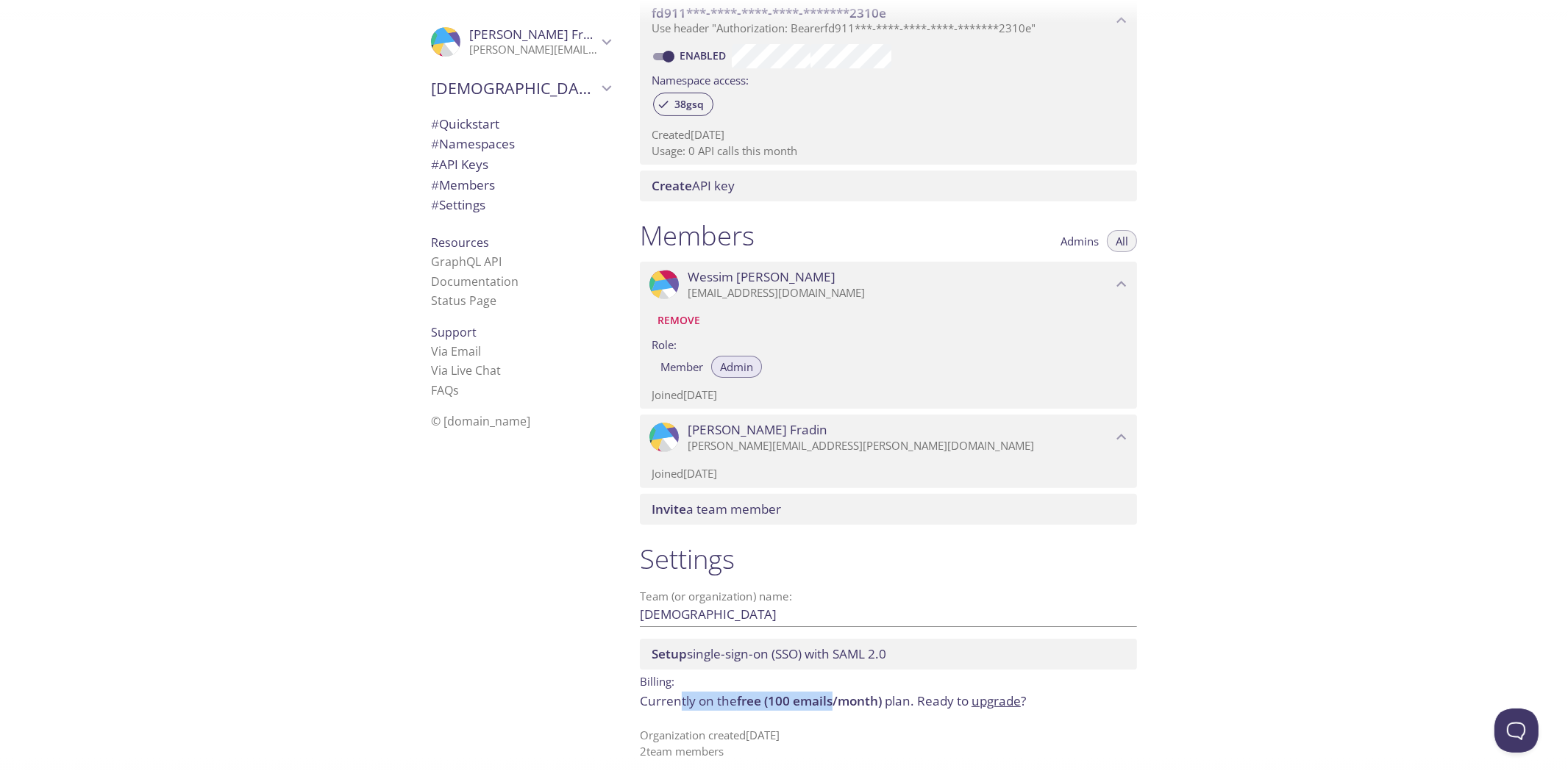
drag, startPoint x: 797, startPoint y: 700, endPoint x: 682, endPoint y: 703, distance: 115.0
click at [682, 703] on p "Currently on the free (100 emails/month) plan. Ready to upgrade ?" at bounding box center [888, 701] width 497 height 19
click at [774, 698] on span "free (100 emails/month)" at bounding box center [809, 700] width 145 height 17
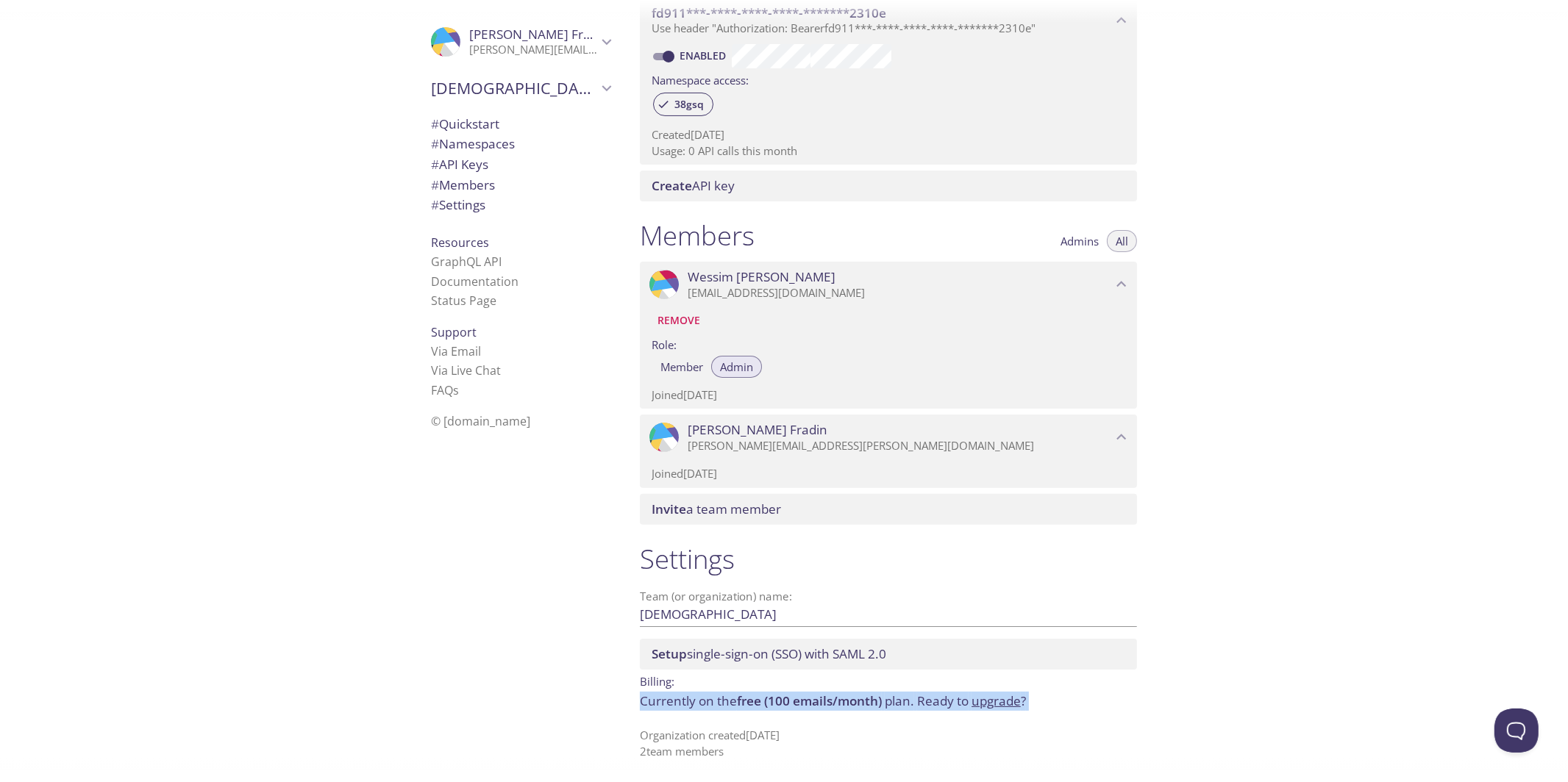
click at [826, 699] on span "free (100 emails/month)" at bounding box center [809, 700] width 145 height 17
click at [859, 708] on p "Currently on the free (100 emails/month) plan. Ready to upgrade ?" at bounding box center [888, 701] width 497 height 19
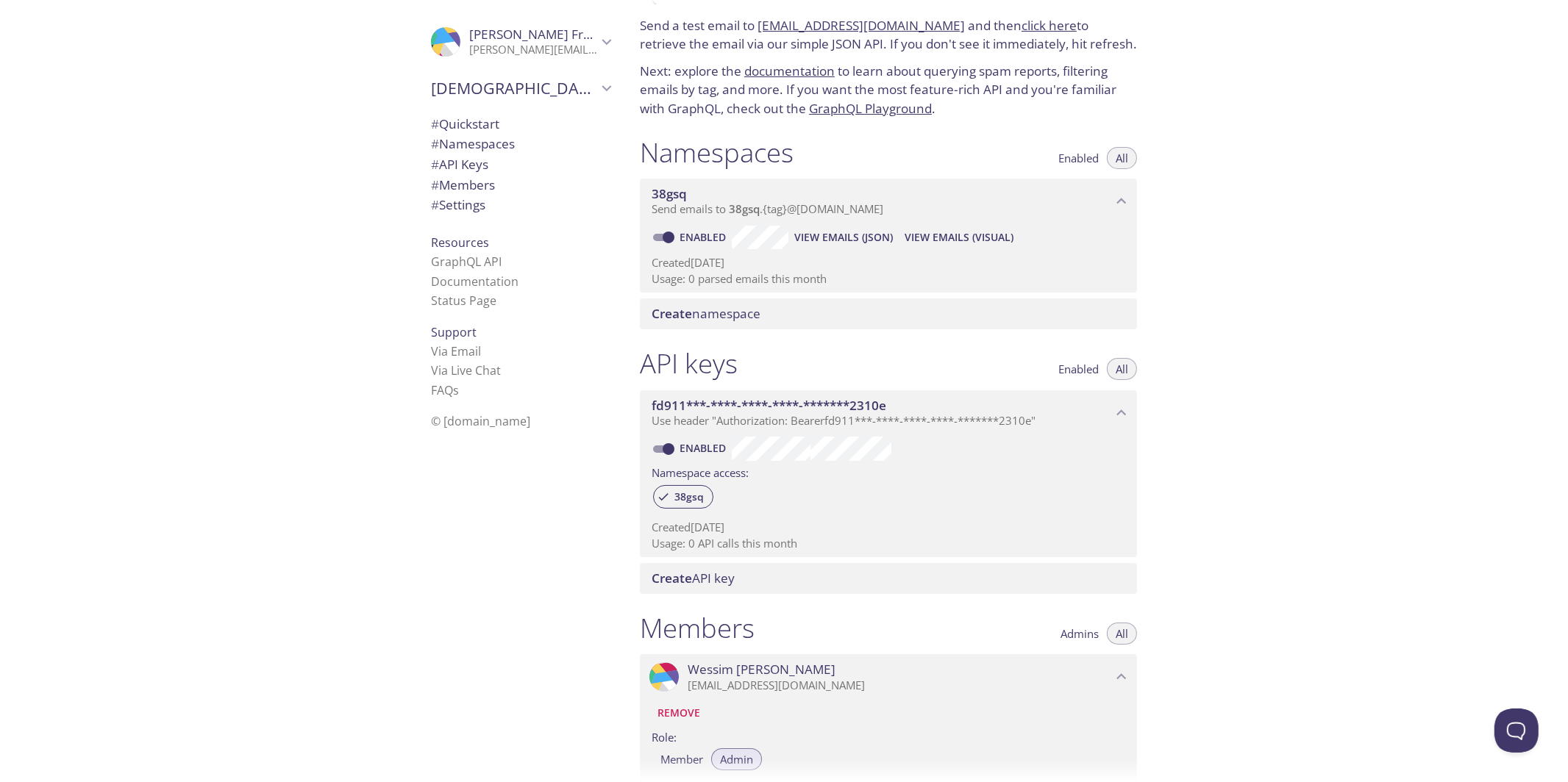
scroll to position [0, 0]
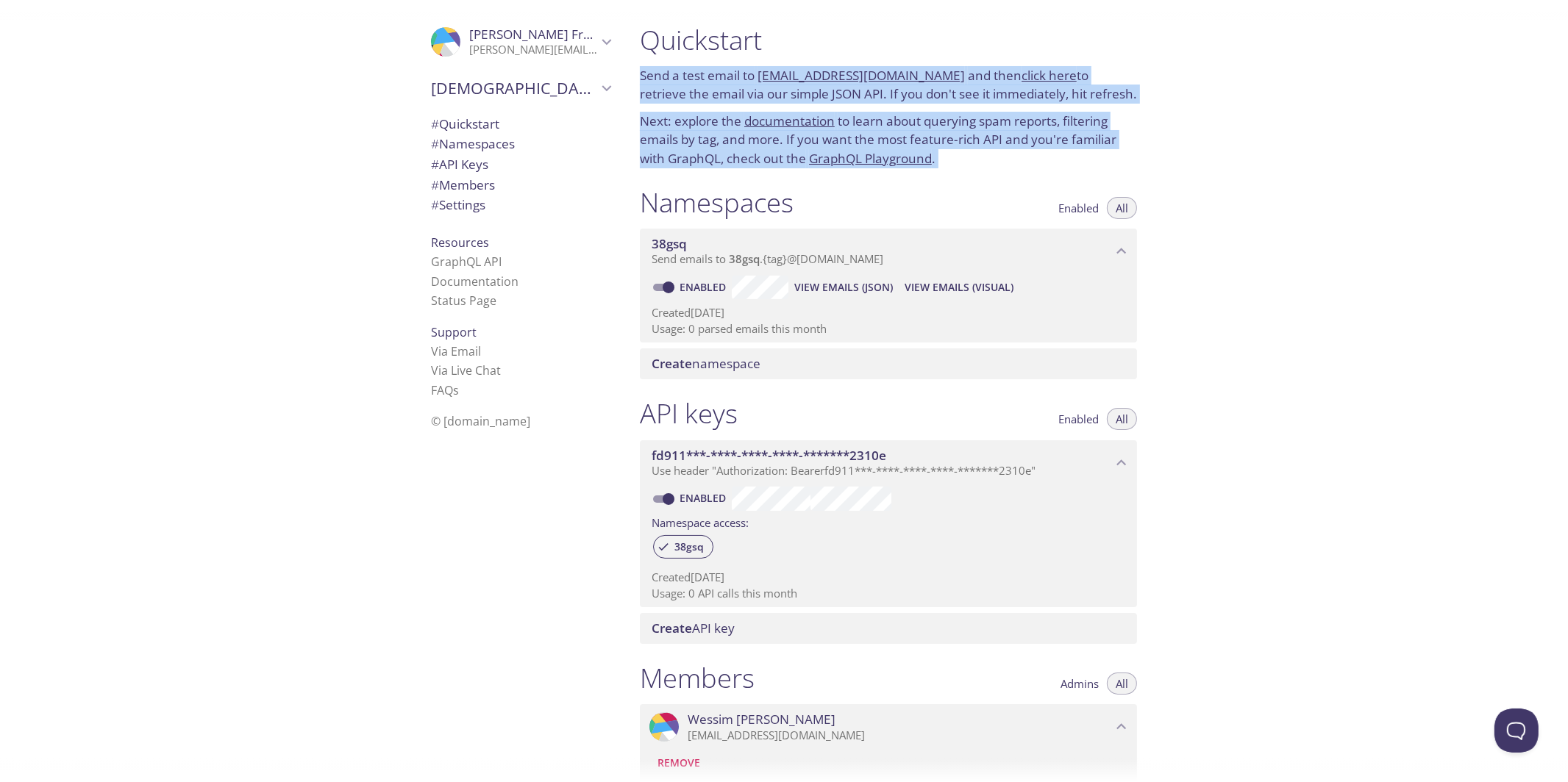
drag, startPoint x: 1187, startPoint y: 181, endPoint x: 1246, endPoint y: 53, distance: 140.9
click at [1245, 37] on div "Quickstart Send a test email to [EMAIL_ADDRESS][DOMAIN_NAME] and then click her…" at bounding box center [1098, 391] width 940 height 782
click at [1249, 128] on div "Quickstart Send a test email to [EMAIL_ADDRESS][DOMAIN_NAME] and then click her…" at bounding box center [1098, 391] width 940 height 782
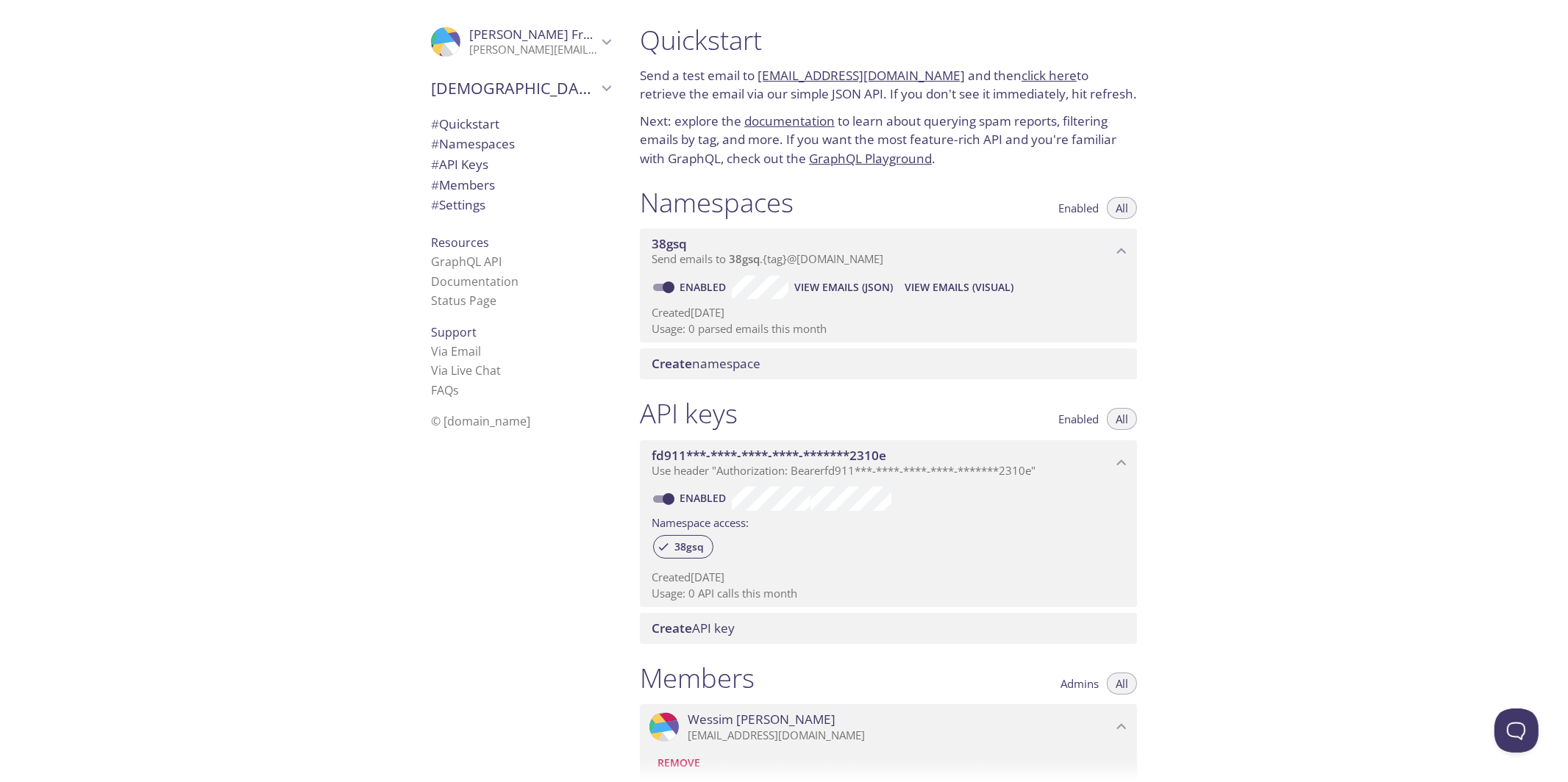
click at [1115, 156] on p "Next: explore the documentation to learn about querying spam reports, filtering…" at bounding box center [888, 139] width 497 height 56
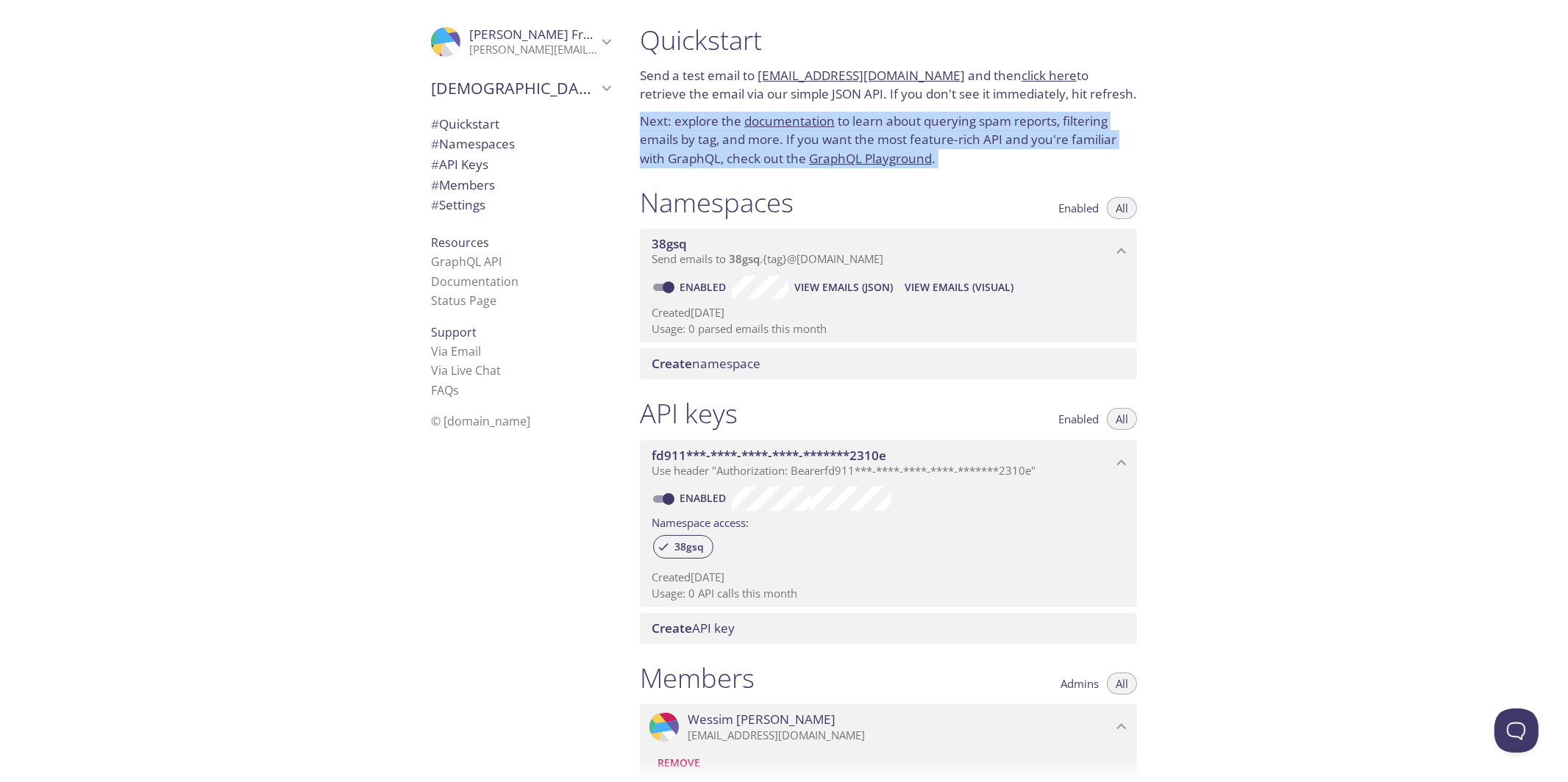
click at [1115, 156] on p "Next: explore the documentation to learn about querying spam reports, filtering…" at bounding box center [888, 139] width 497 height 56
click at [1247, 123] on div "Quickstart Send a test email to [EMAIL_ADDRESS][DOMAIN_NAME] and then click her…" at bounding box center [1098, 391] width 940 height 782
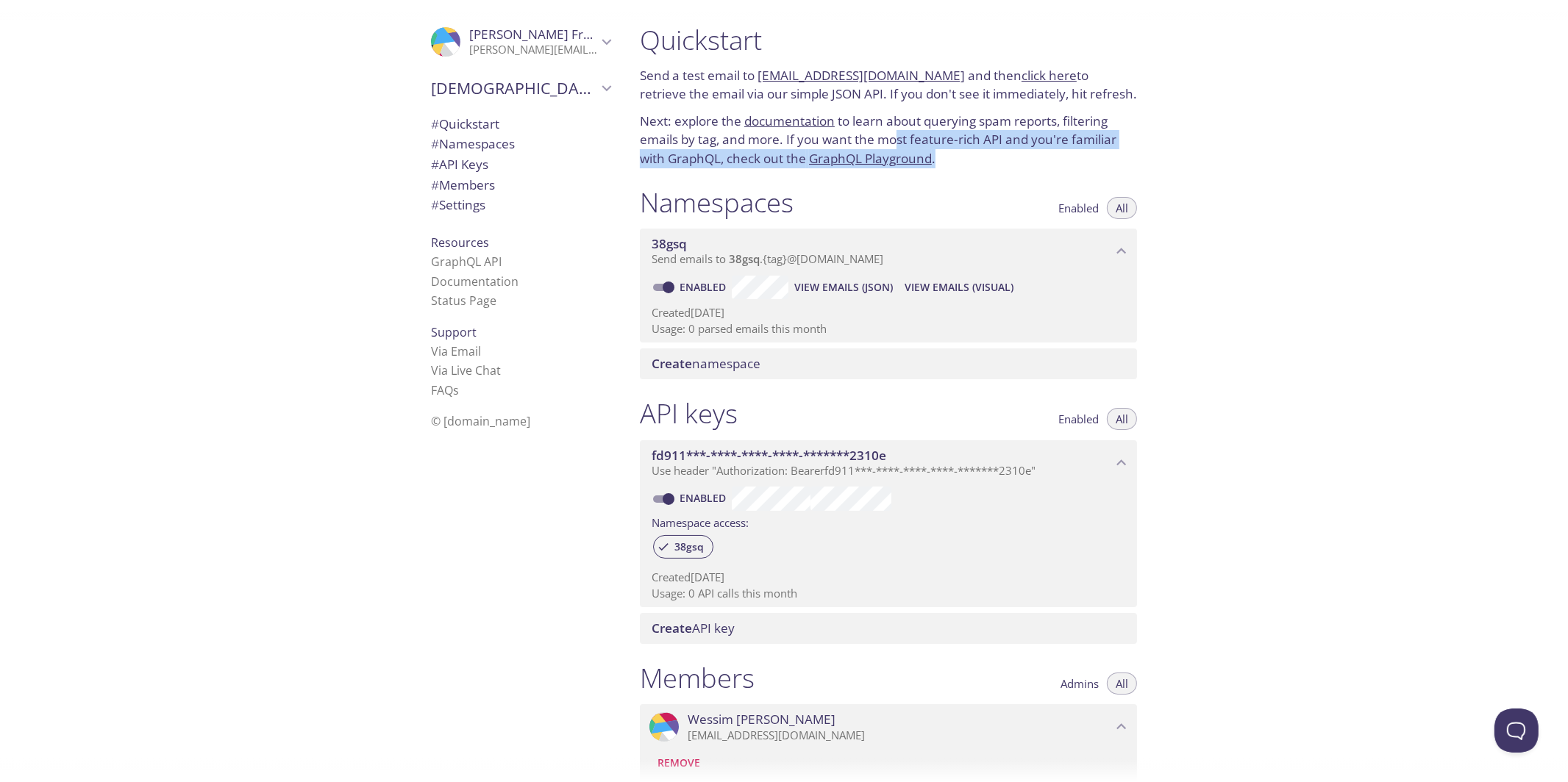
drag, startPoint x: 899, startPoint y: 133, endPoint x: 1042, endPoint y: 159, distance: 145.3
click at [1042, 158] on p "Next: explore the documentation to learn about querying spam reports, filtering…" at bounding box center [888, 139] width 497 height 56
click at [1042, 159] on p "Next: explore the documentation to learn about querying spam reports, filtering…" at bounding box center [888, 139] width 497 height 56
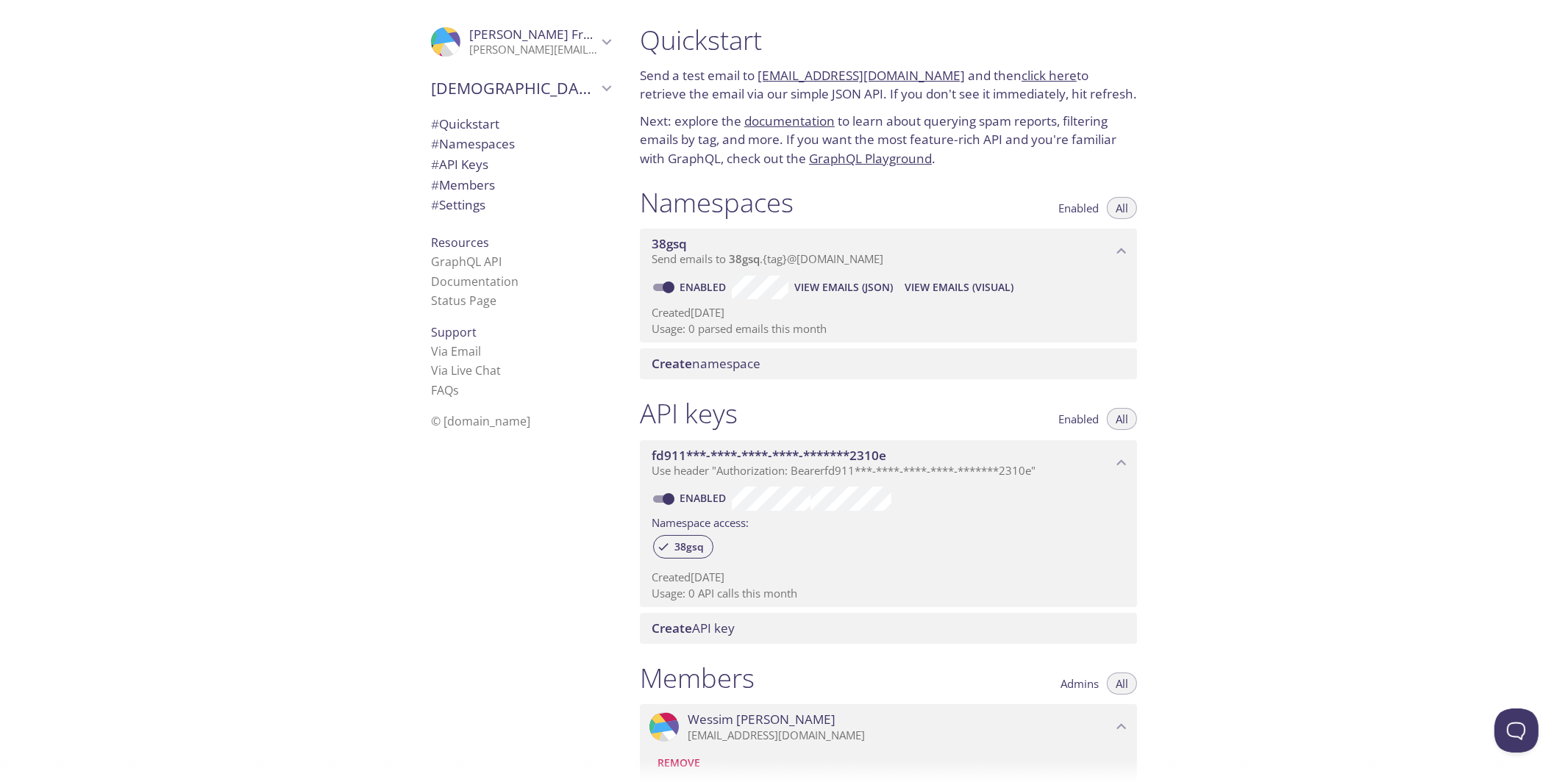
click at [983, 152] on p "Next: explore the documentation to learn about querying spam reports, filtering…" at bounding box center [888, 139] width 497 height 56
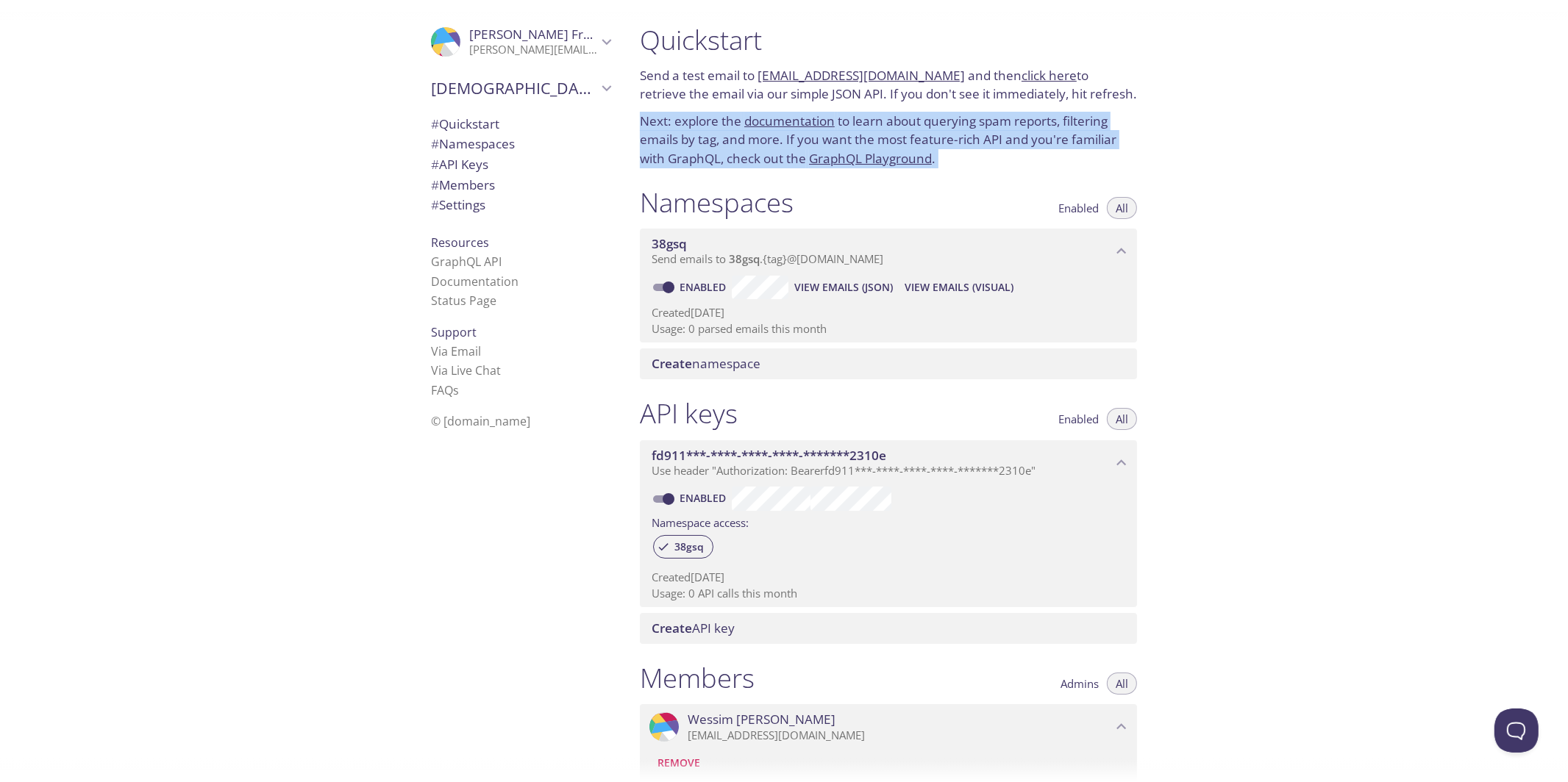
click at [983, 152] on p "Next: explore the documentation to learn about querying spam reports, filtering…" at bounding box center [888, 139] width 497 height 56
click at [1087, 137] on p "Next: explore the documentation to learn about querying spam reports, filtering…" at bounding box center [888, 139] width 497 height 56
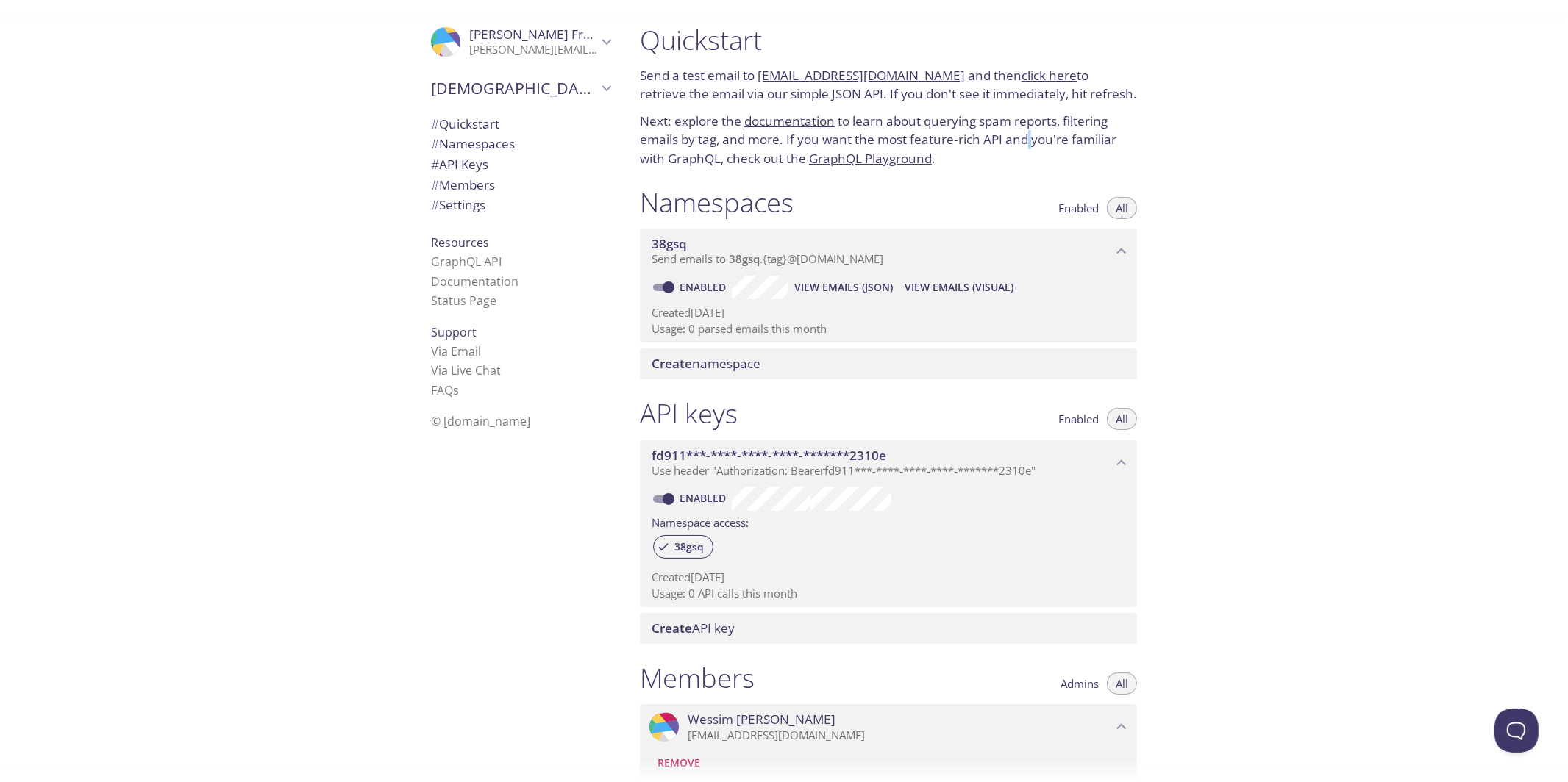
click at [1030, 138] on p "Next: explore the documentation to learn about querying spam reports, filtering…" at bounding box center [888, 139] width 497 height 56
click at [1212, 114] on div "Quickstart Send a test email to [EMAIL_ADDRESS][DOMAIN_NAME] and then click her…" at bounding box center [1098, 391] width 940 height 782
